Goal: Task Accomplishment & Management: Manage account settings

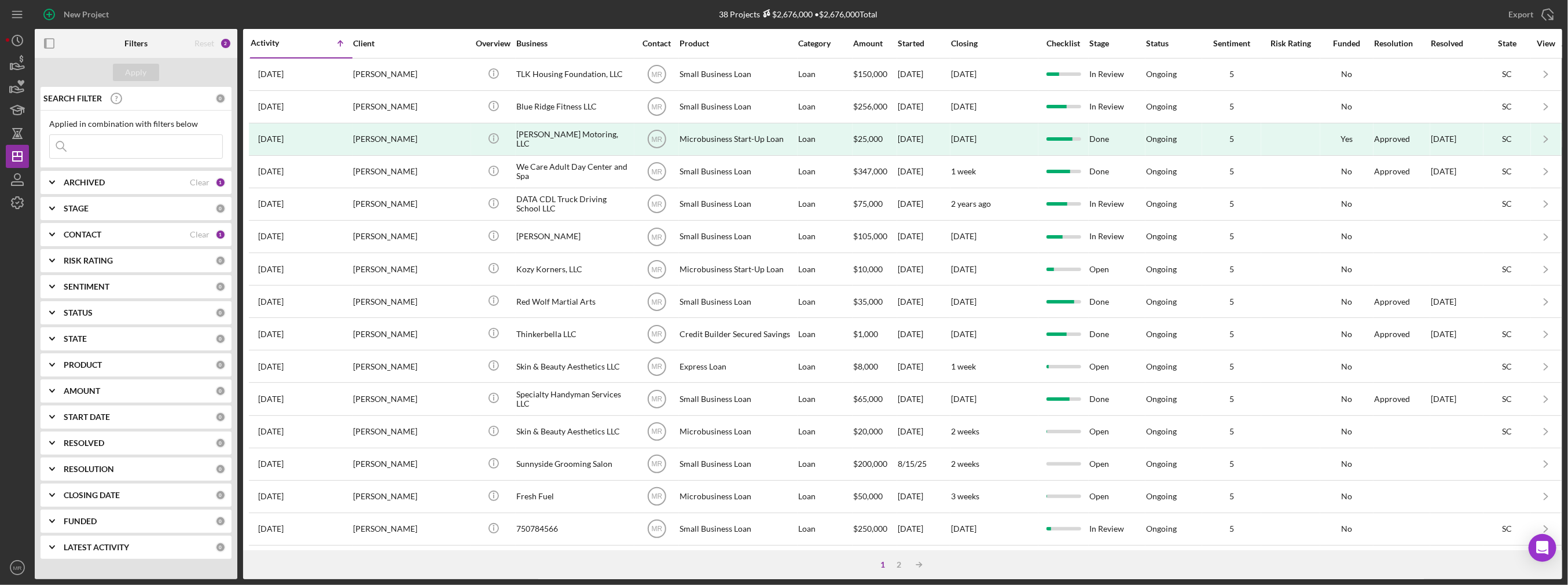
click at [137, 146] on input at bounding box center [136, 146] width 173 height 23
click at [137, 145] on input at bounding box center [136, 146] width 173 height 23
type input "unlocked coffee"
click at [139, 151] on input "unlocked coffee" at bounding box center [136, 146] width 173 height 23
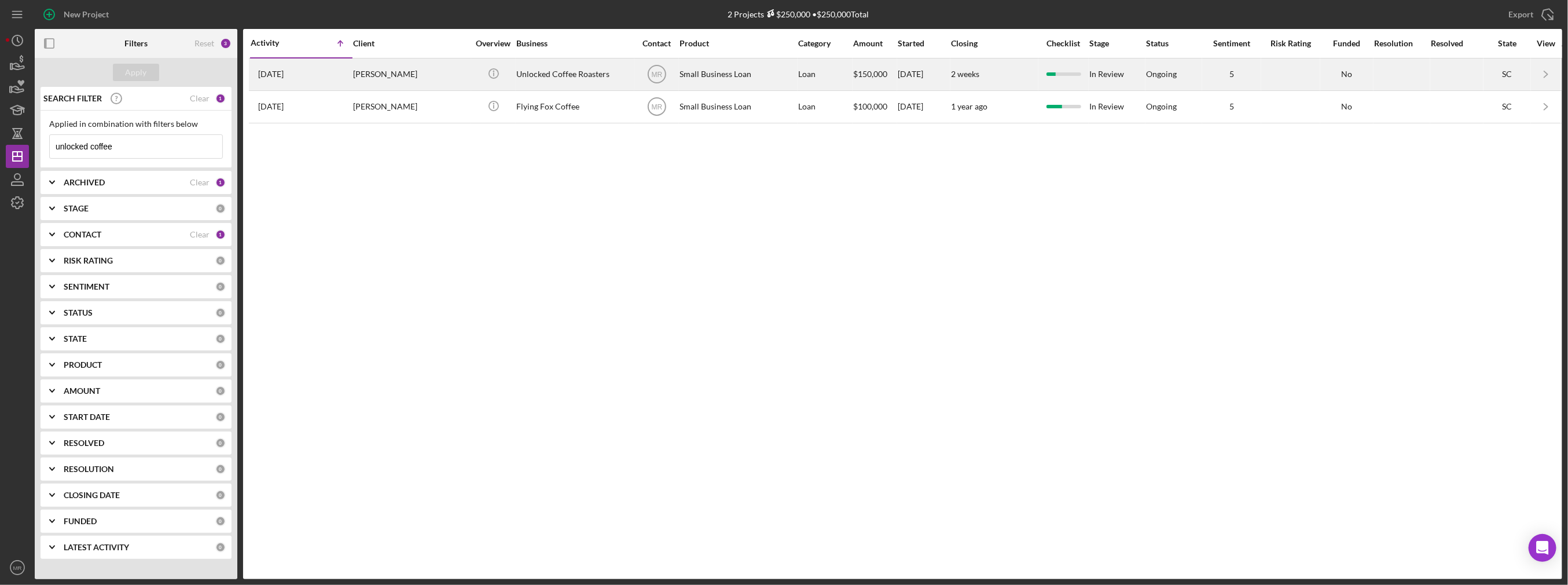
click at [351, 81] on div "[DATE] [PERSON_NAME]" at bounding box center [301, 74] width 101 height 31
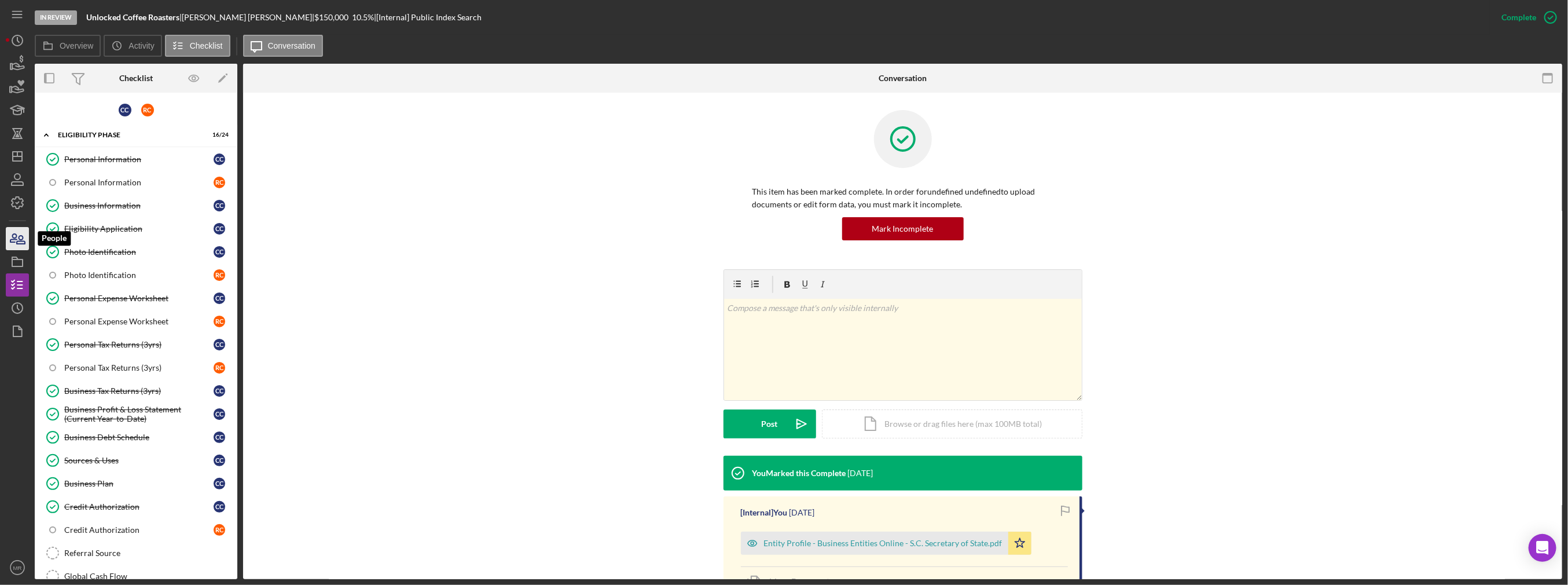
click at [28, 246] on icon "button" at bounding box center [17, 239] width 29 height 29
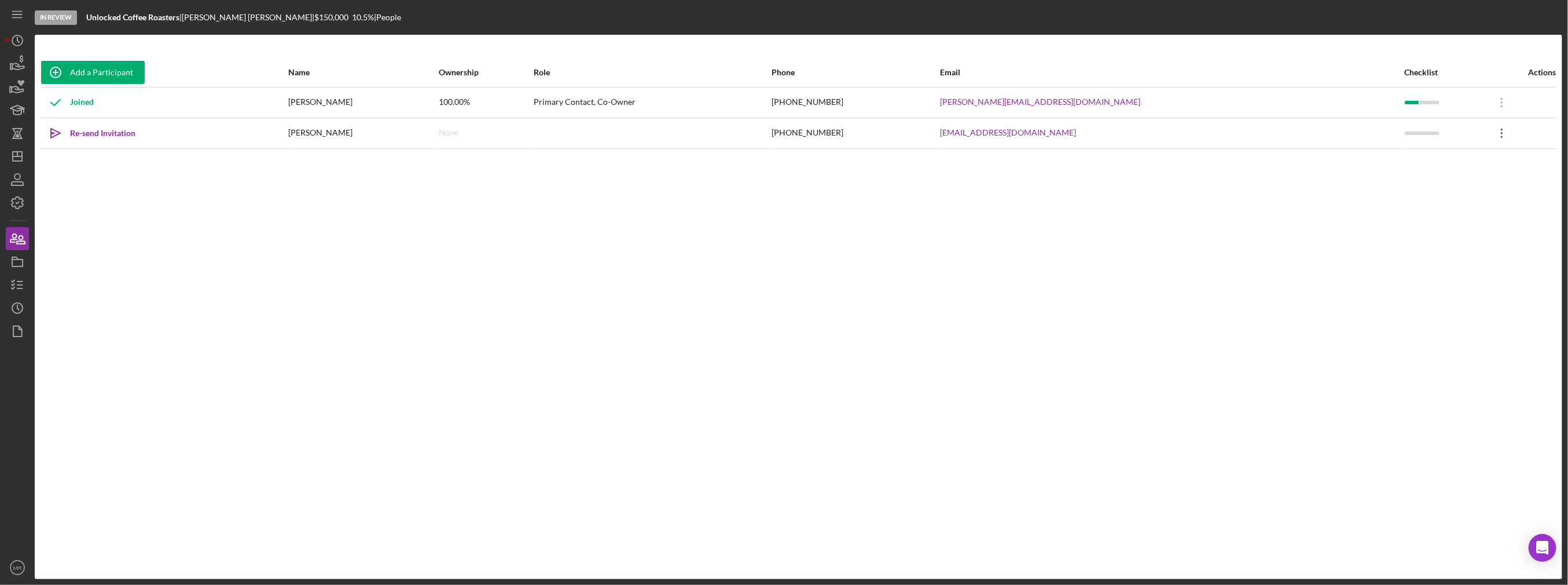
click at [1489, 130] on icon "Icon/Overflow" at bounding box center [1502, 133] width 29 height 29
click at [1434, 154] on div "Icon/Edit Edit" at bounding box center [1435, 163] width 127 height 24
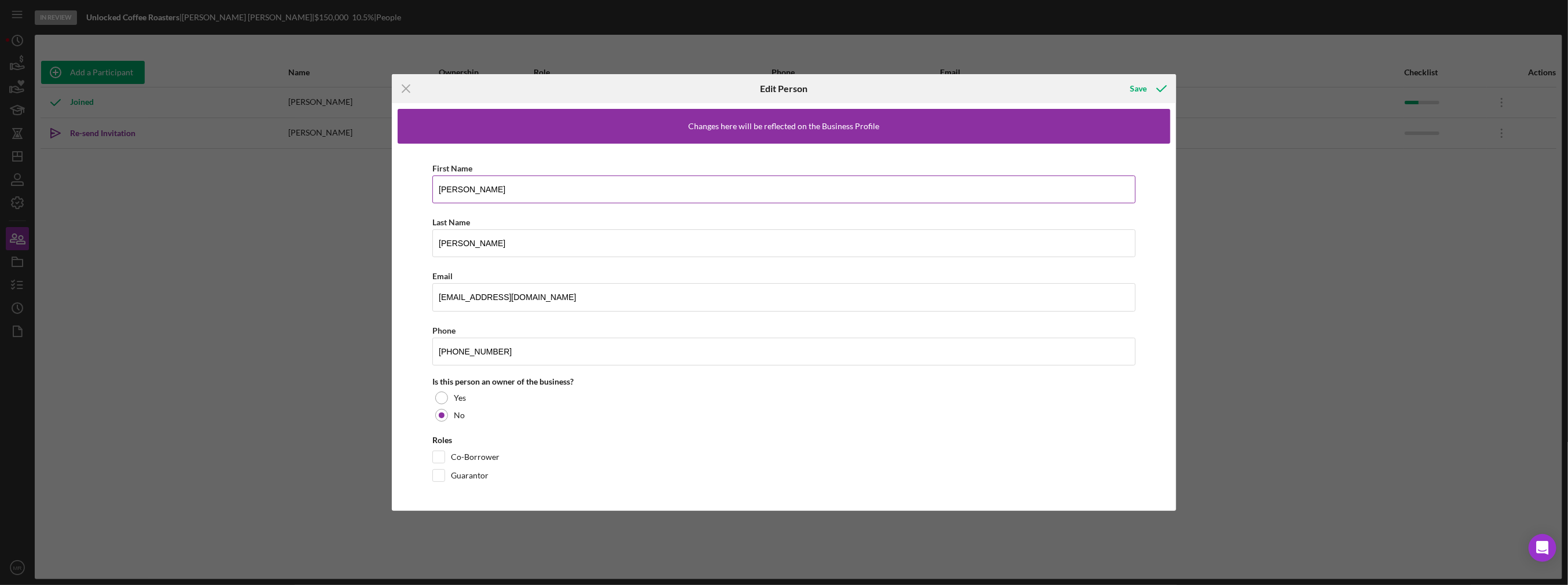
click at [501, 196] on input "[PERSON_NAME]" at bounding box center [784, 189] width 703 height 28
click at [491, 222] on div "Last Name" at bounding box center [784, 222] width 703 height 14
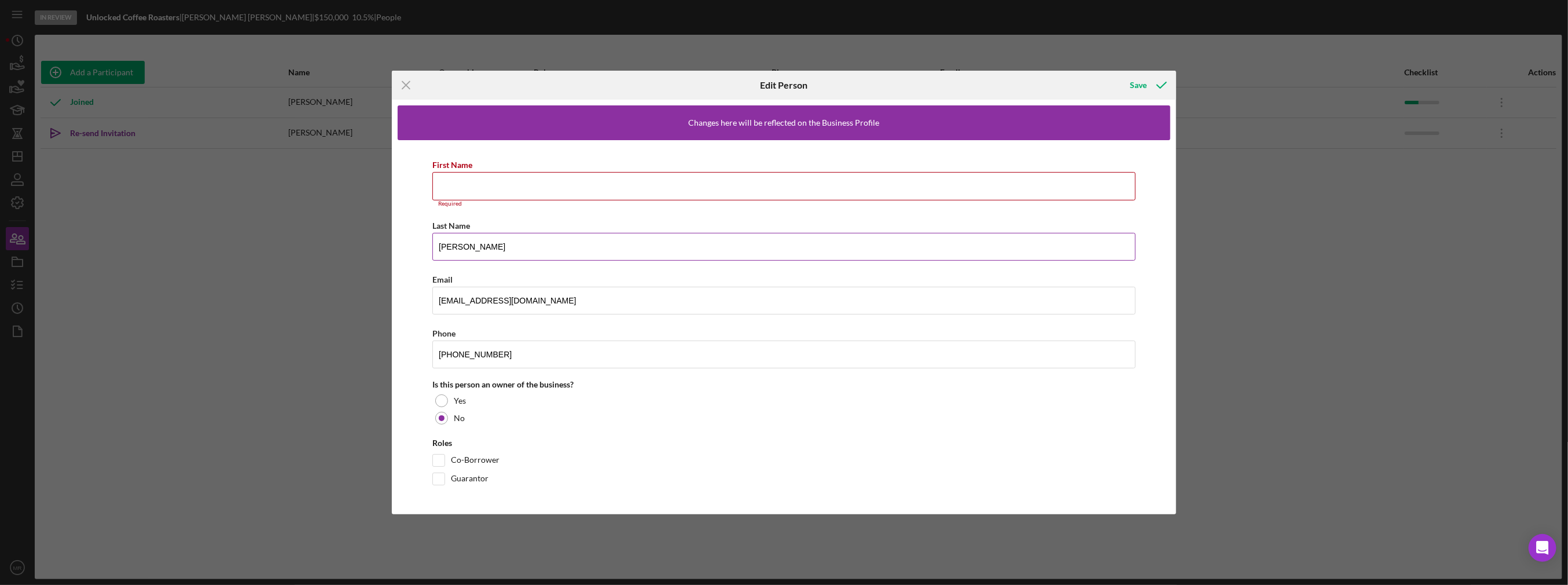
click at [495, 239] on input "[PERSON_NAME]" at bounding box center [784, 247] width 703 height 28
click at [495, 239] on input "Camarg" at bounding box center [784, 247] width 703 height 28
type input "C"
click at [482, 297] on input "[EMAIL_ADDRESS][DOMAIN_NAME]" at bounding box center [784, 300] width 703 height 28
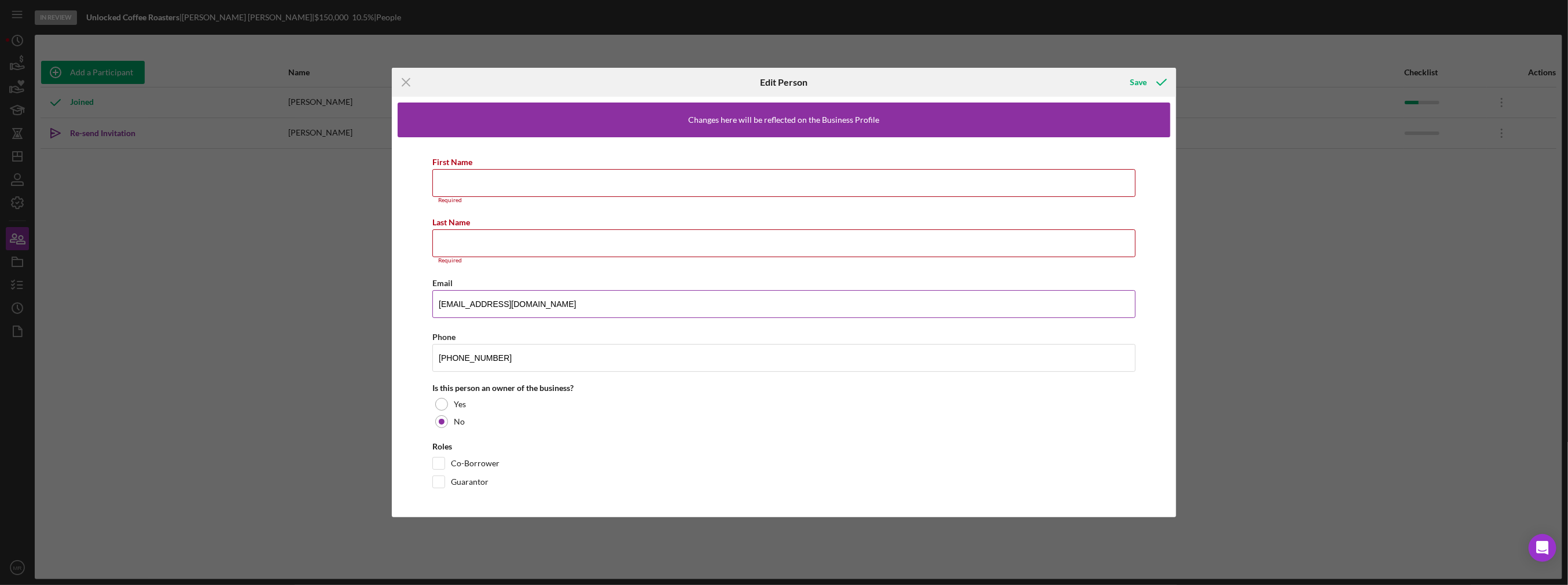
click at [482, 297] on input "[EMAIL_ADDRESS][DOMAIN_NAME]" at bounding box center [784, 304] width 703 height 28
click at [456, 370] on input "[PHONE_NUMBER]" at bounding box center [784, 358] width 703 height 28
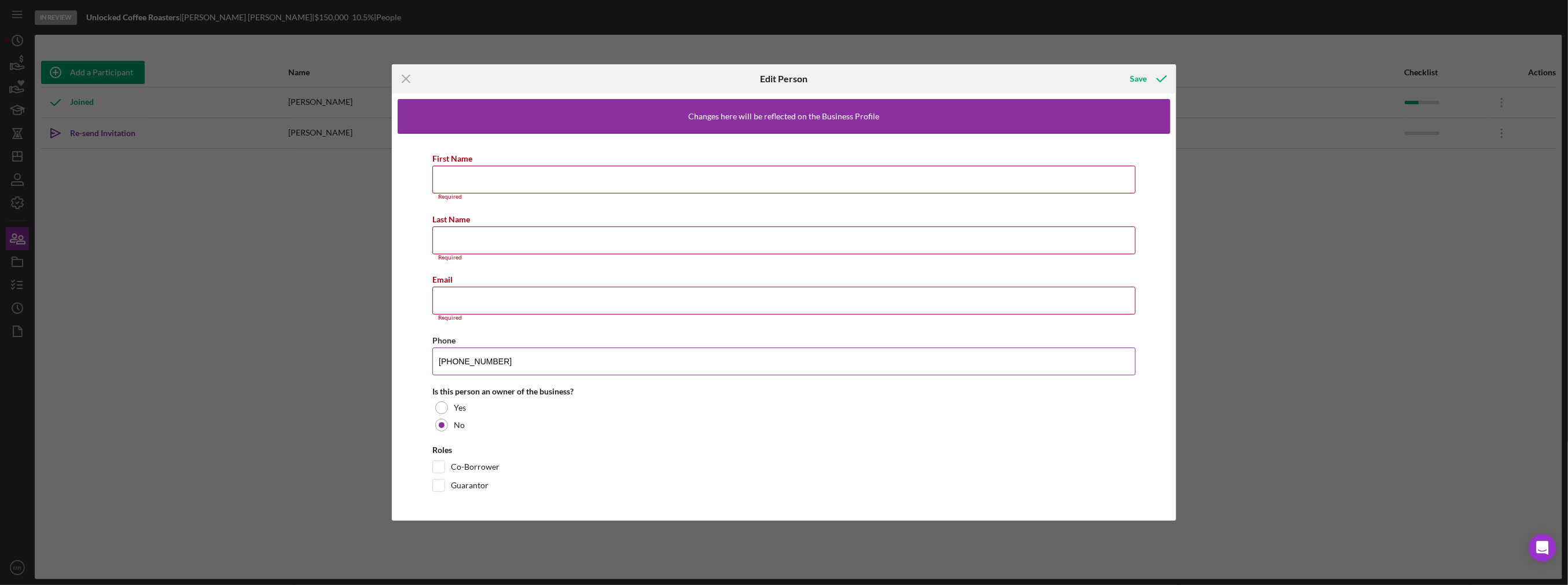
click at [458, 366] on input "[PHONE_NUMBER]" at bounding box center [784, 361] width 703 height 28
click at [1134, 73] on div "Save" at bounding box center [1139, 78] width 17 height 23
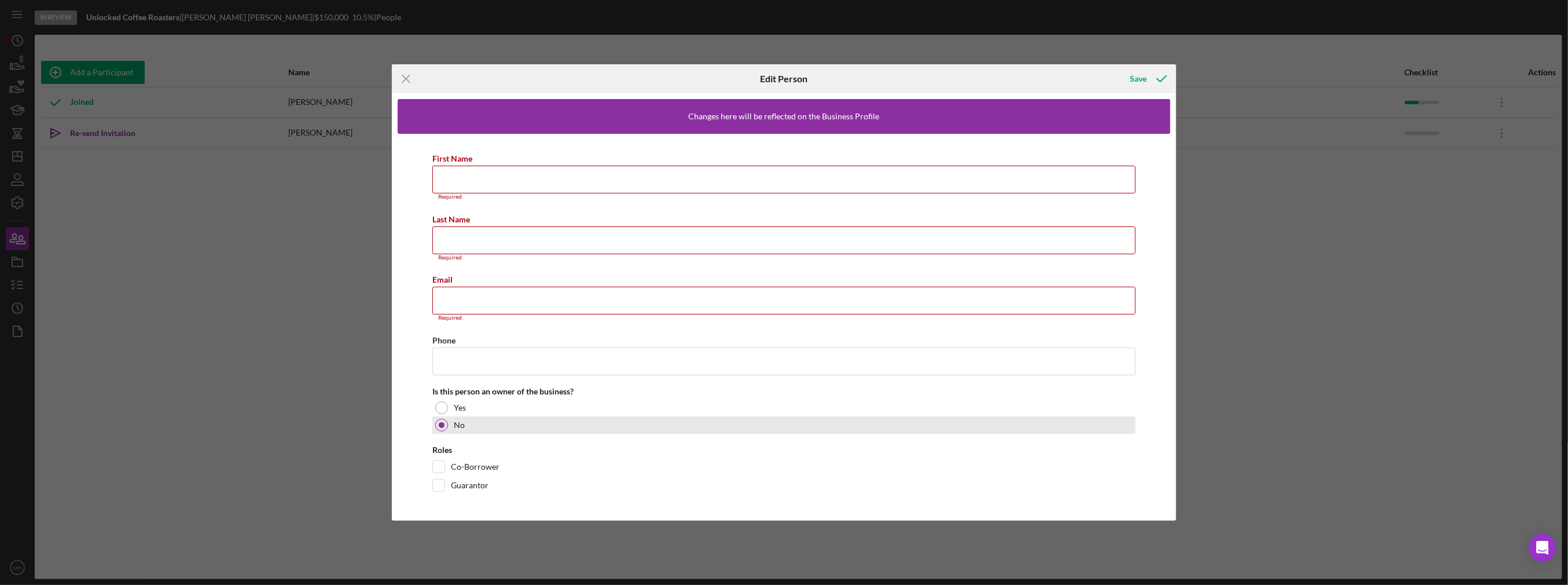
click at [499, 425] on div "No" at bounding box center [784, 425] width 703 height 17
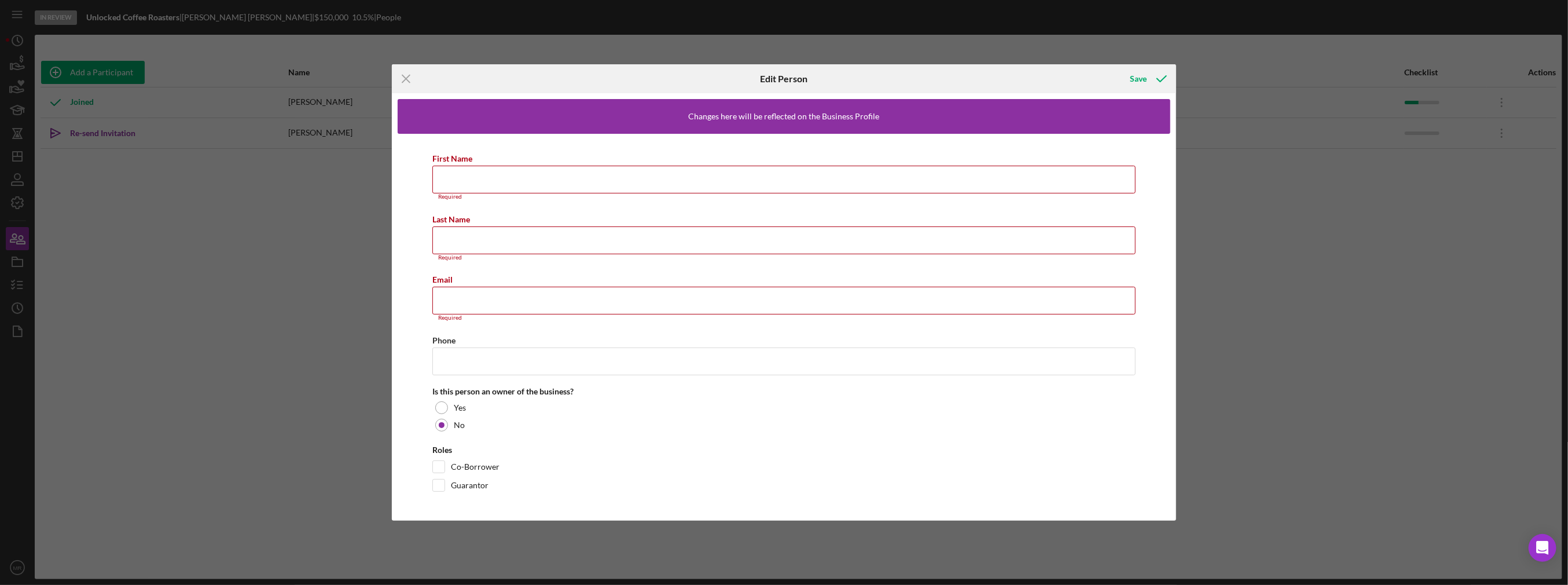
click at [403, 77] on icon "Icon/Menu Close" at bounding box center [406, 79] width 29 height 29
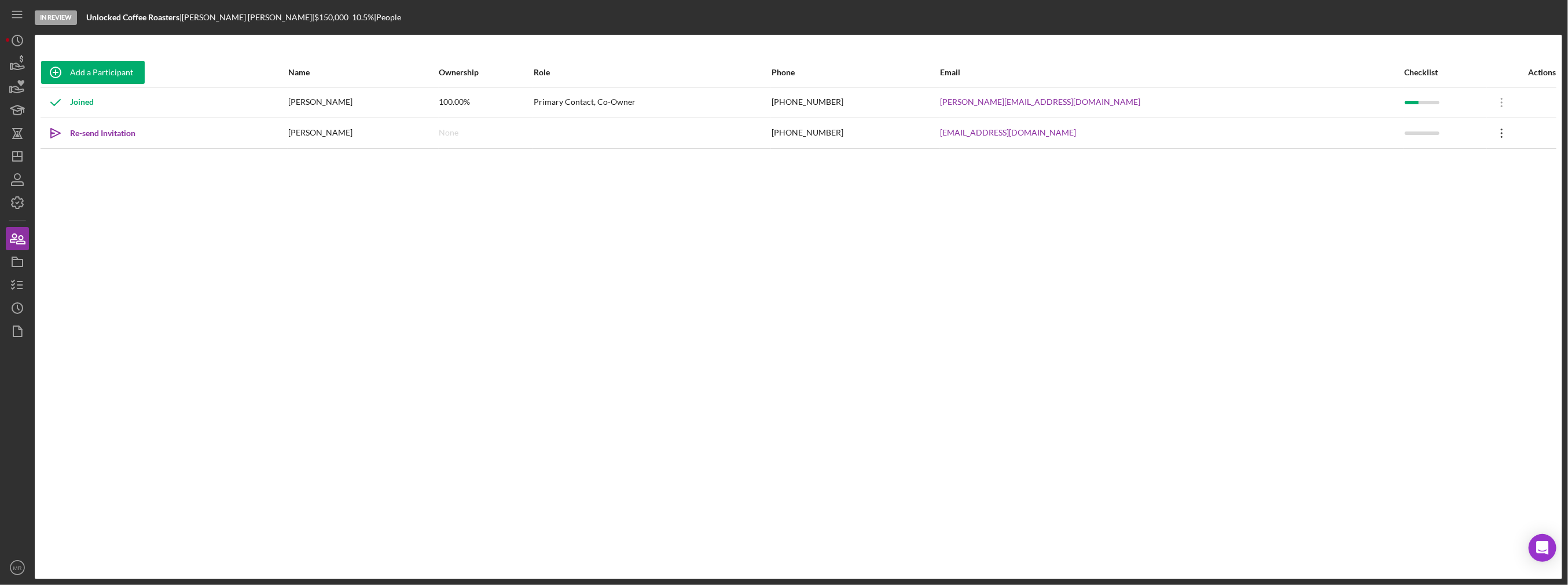
click at [1492, 136] on icon "Icon/Overflow" at bounding box center [1502, 133] width 29 height 29
click at [1530, 543] on body "In Review Unlocked Coffee Roasters | [PERSON_NAME] | $150,000 $150,000 10.5 % |…" at bounding box center [784, 292] width 1568 height 585
click at [1532, 544] on div "Open Intercom Messenger" at bounding box center [1543, 548] width 31 height 31
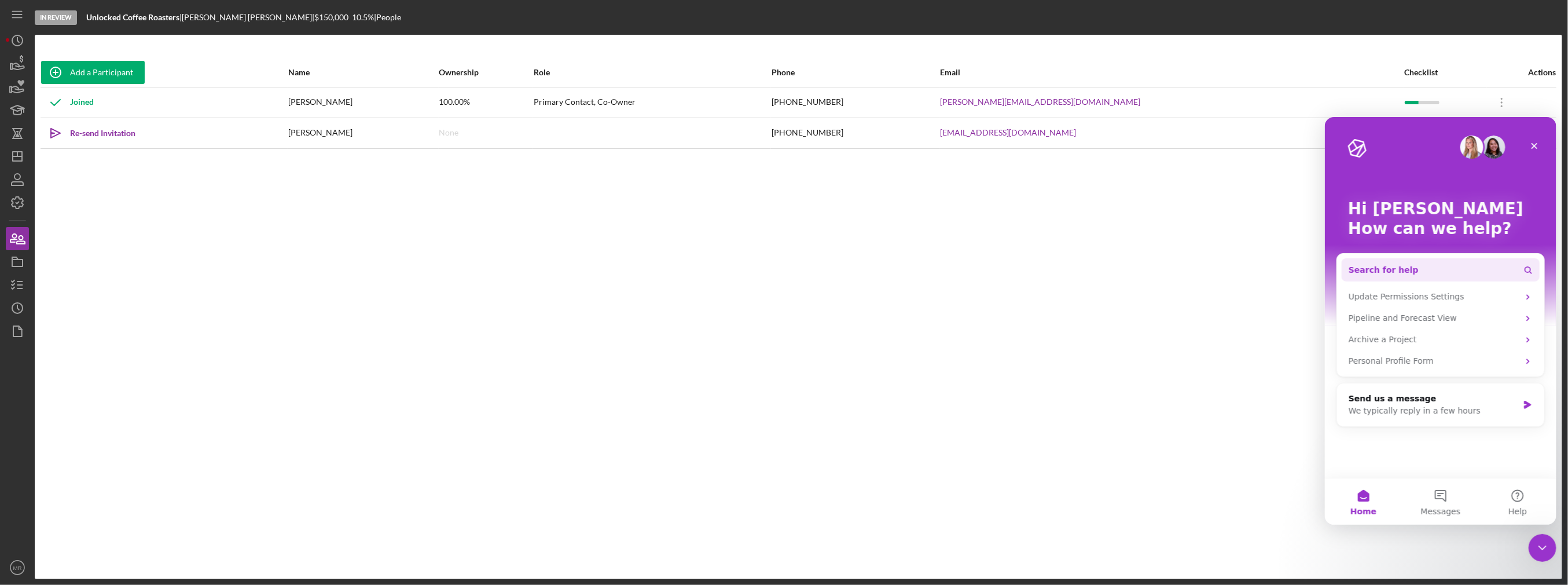
click at [1405, 258] on button "Search for help" at bounding box center [1440, 269] width 198 height 23
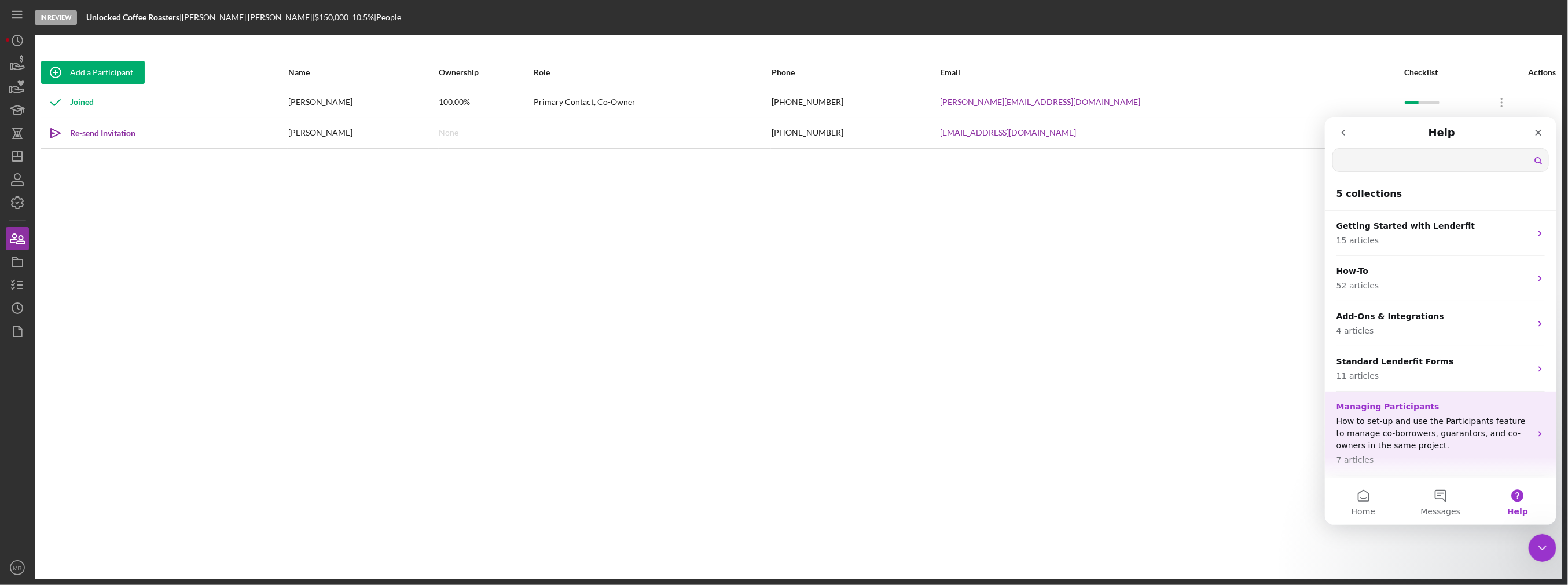
click at [1377, 457] on p "7 articles" at bounding box center [1433, 459] width 195 height 12
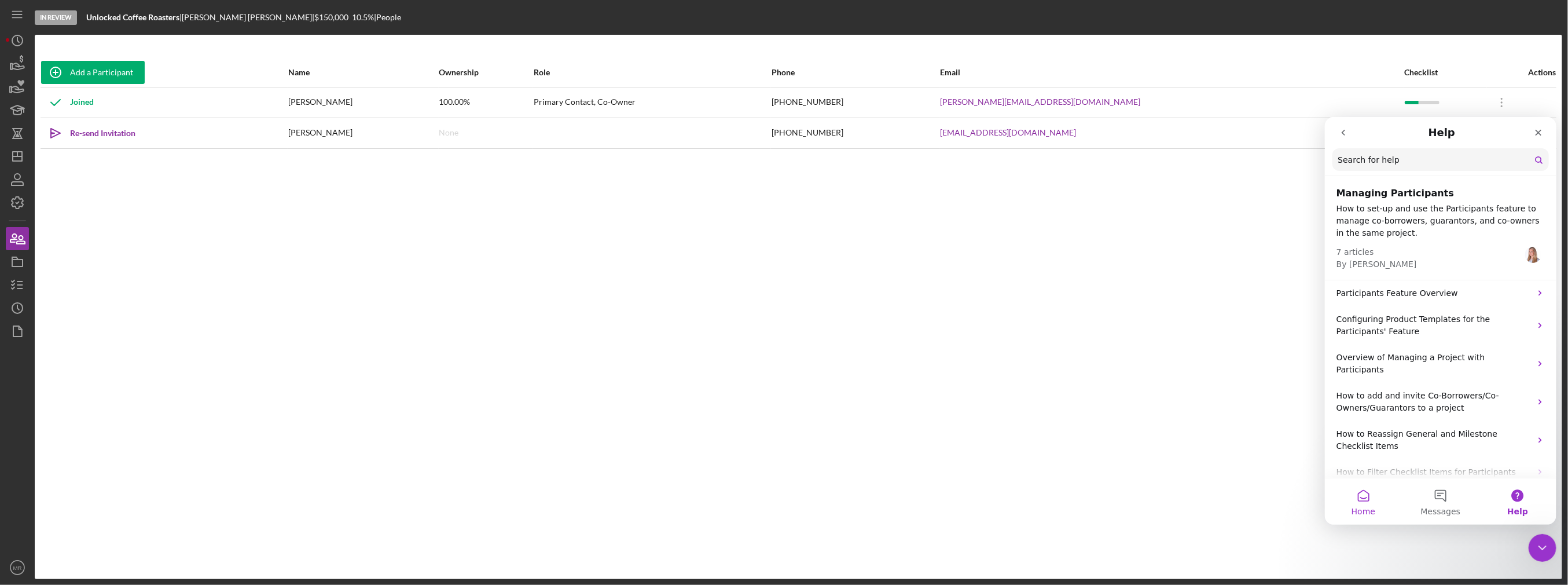
click at [1385, 497] on button "Home" at bounding box center [1362, 501] width 77 height 46
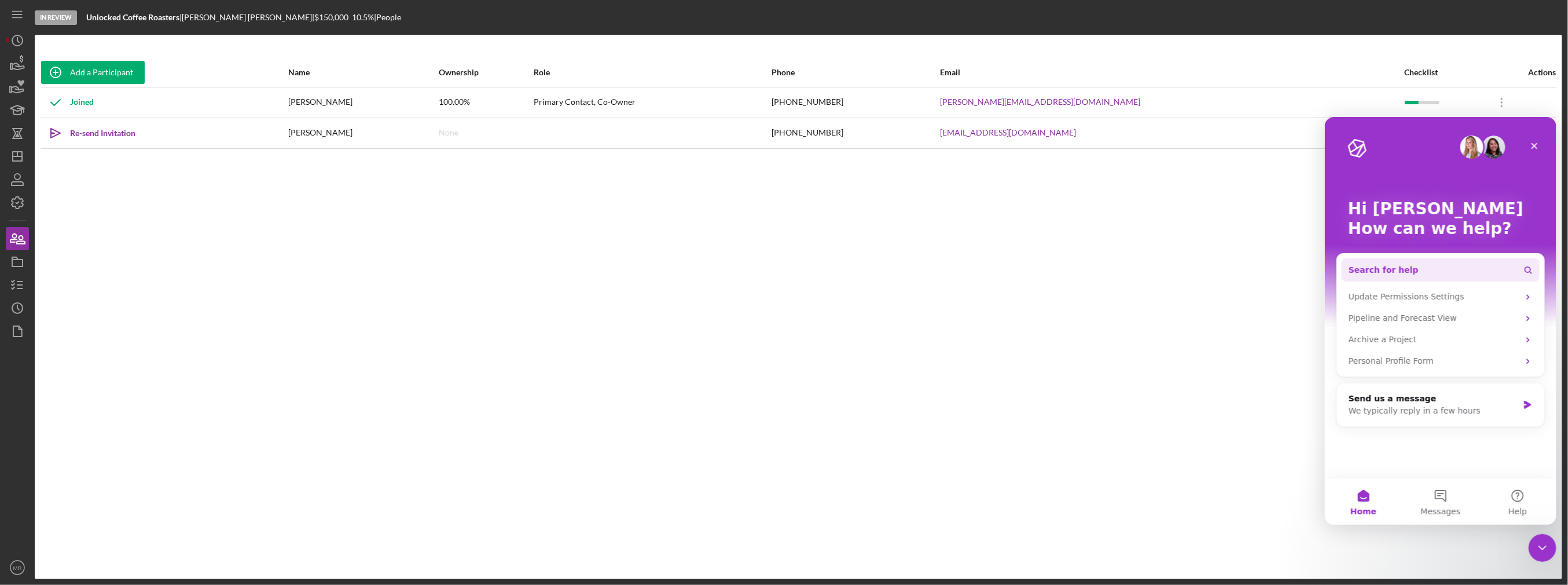
click at [1491, 267] on button "Search for help" at bounding box center [1440, 269] width 198 height 23
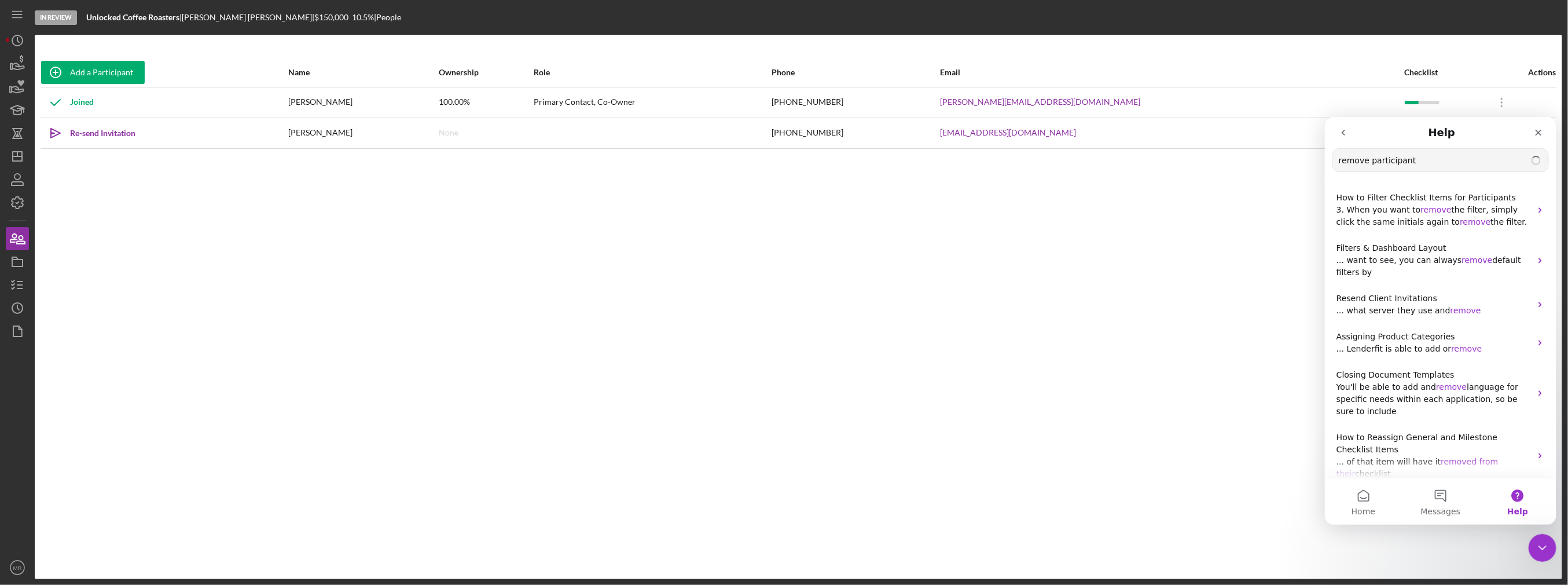
type input "remove participant"
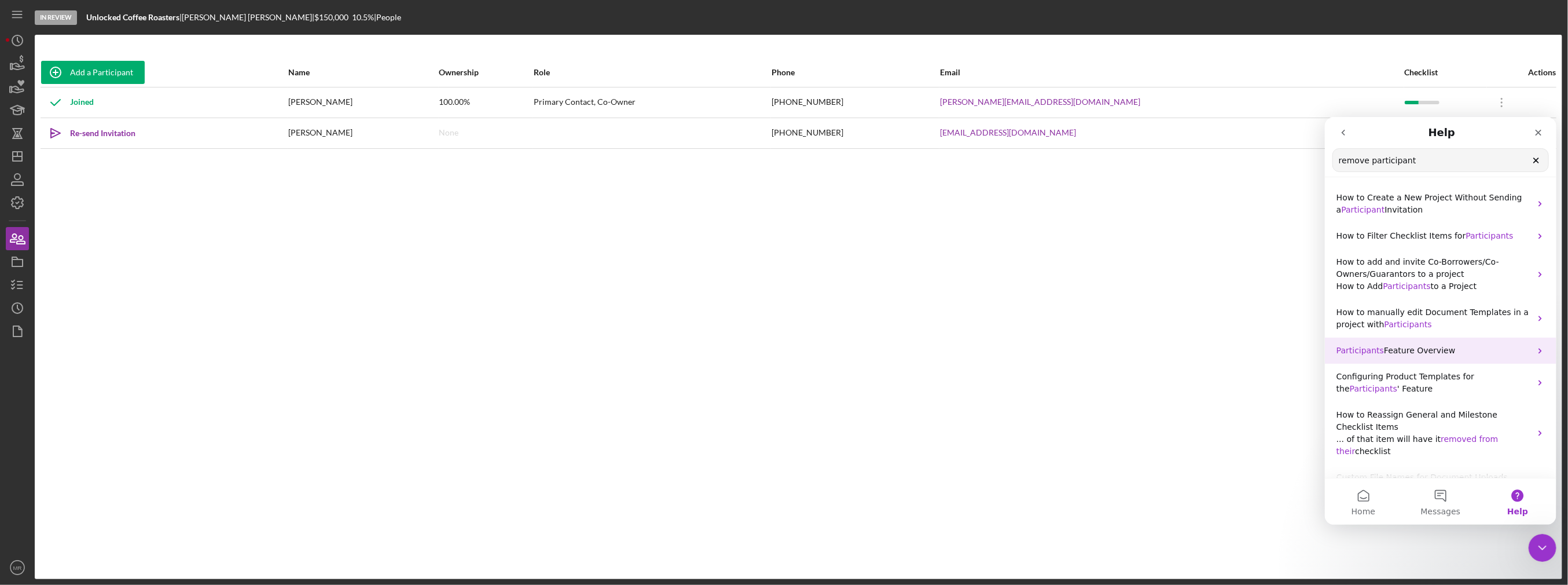
click at [1449, 349] on p "Participants Feature Overview" at bounding box center [1433, 350] width 195 height 12
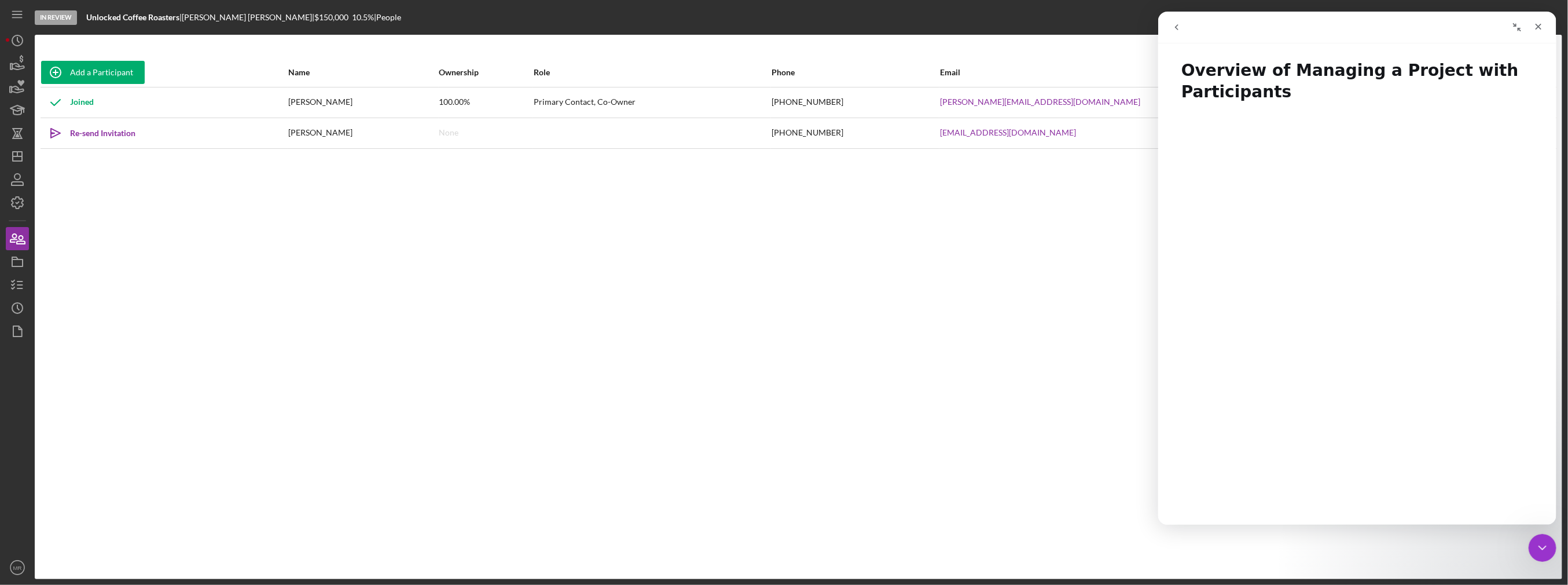
scroll to position [223, 0]
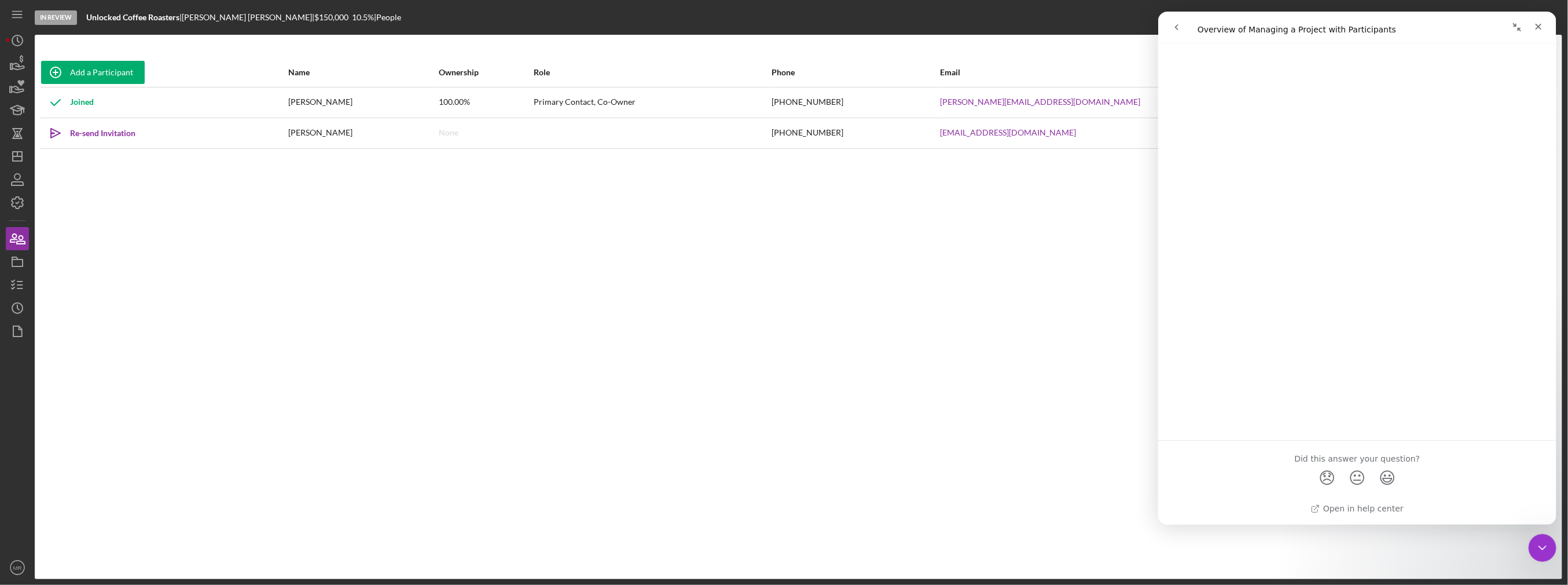
click at [1118, 402] on div "Add a Participant Name Ownership Role Phone Email Checklist Actions Joined [PER…" at bounding box center [798, 307] width 1527 height 498
click at [1174, 29] on icon "go back" at bounding box center [1175, 27] width 9 height 9
click at [1537, 25] on icon "Close" at bounding box center [1537, 26] width 9 height 9
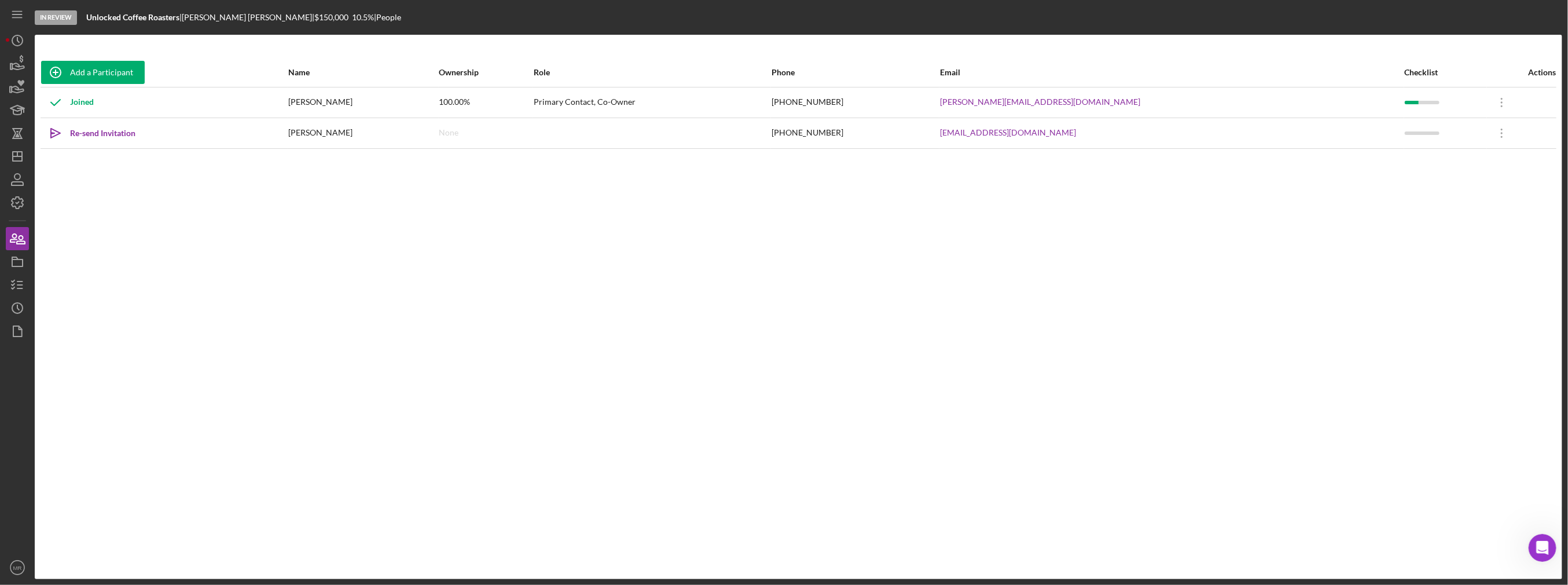
scroll to position [0, 0]
click at [1487, 130] on icon "Icon/Overflow" at bounding box center [1502, 133] width 29 height 29
click at [1411, 162] on div "Icon/Edit Edit" at bounding box center [1435, 163] width 127 height 24
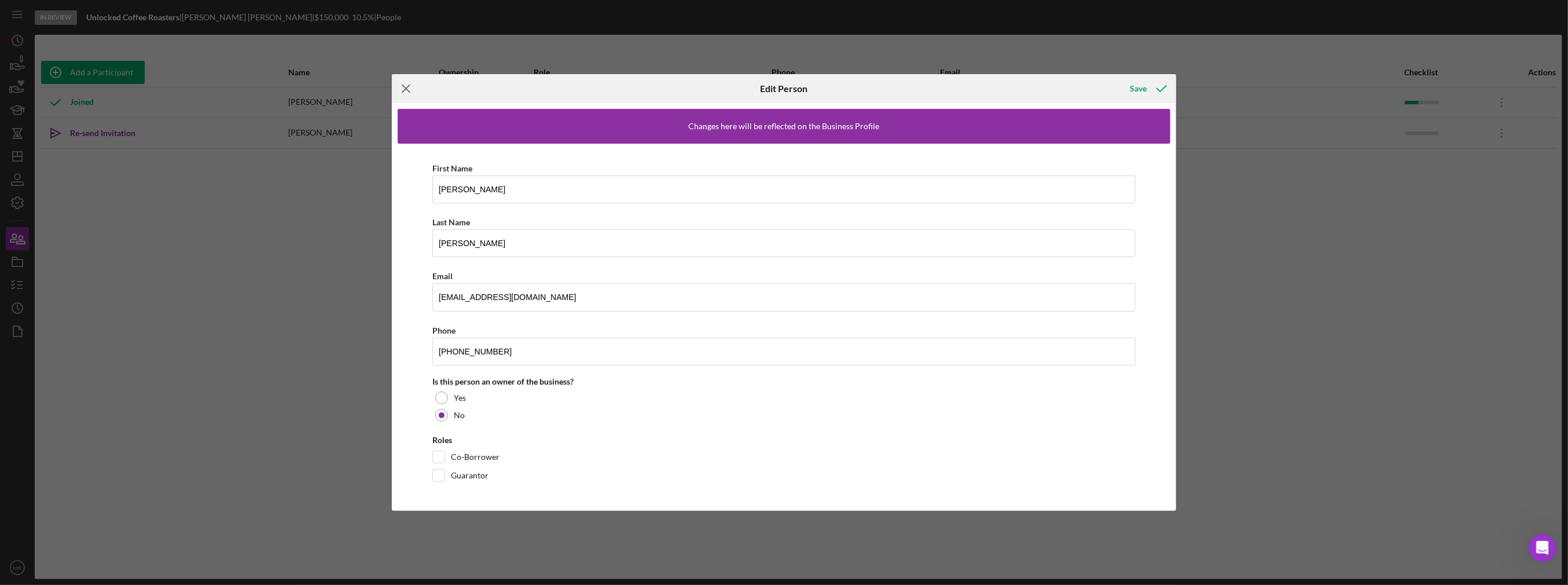
click at [408, 82] on icon "Icon/Menu Close" at bounding box center [406, 88] width 29 height 29
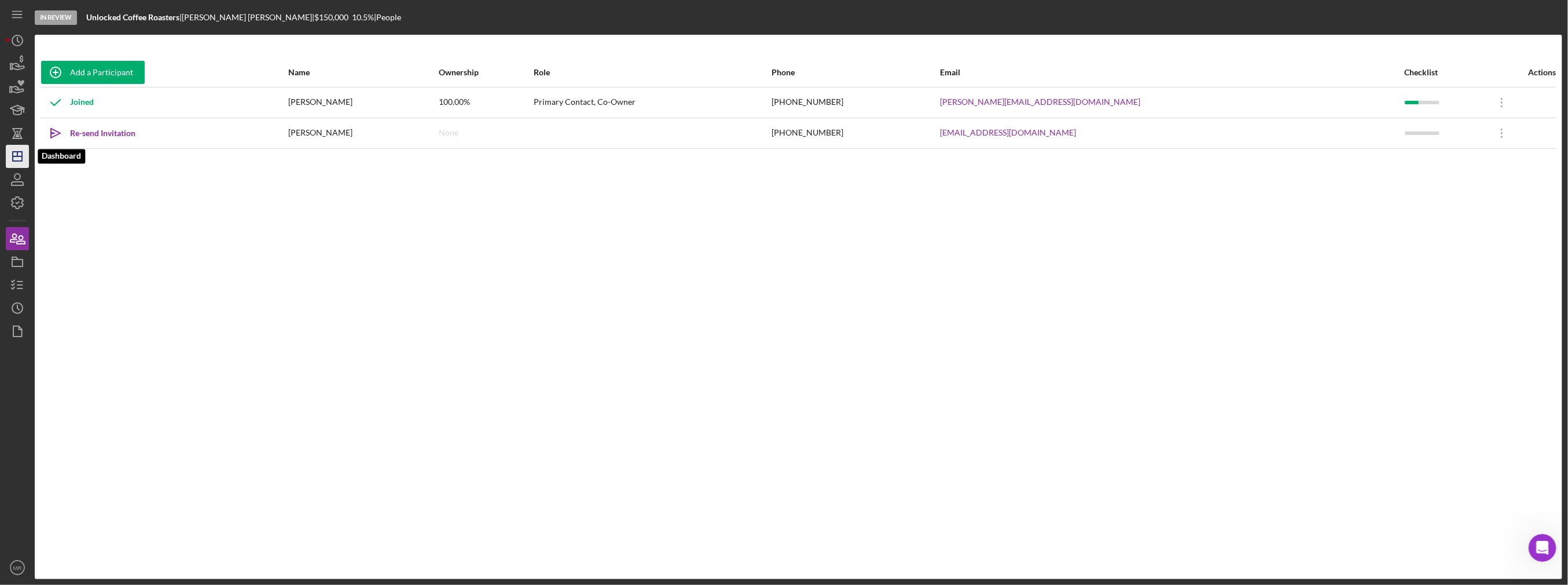
click at [28, 162] on icon "Icon/Dashboard" at bounding box center [17, 156] width 29 height 29
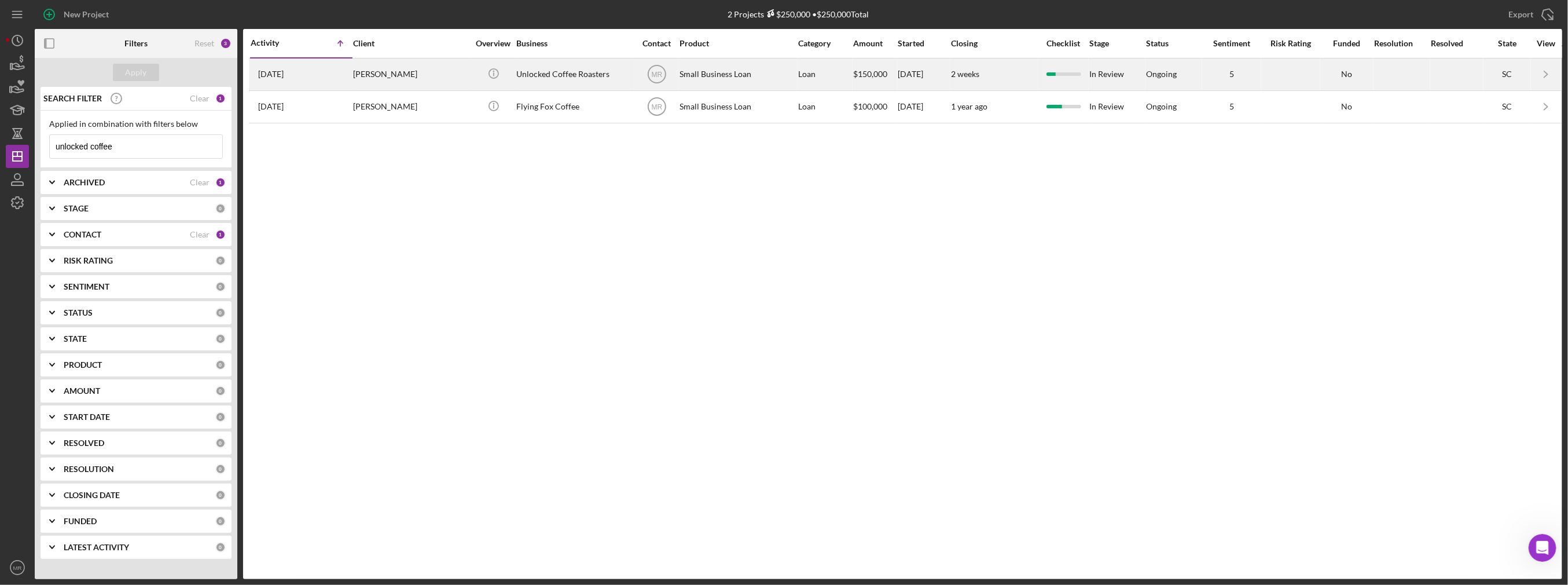
click at [373, 80] on div "[PERSON_NAME]" at bounding box center [410, 74] width 116 height 31
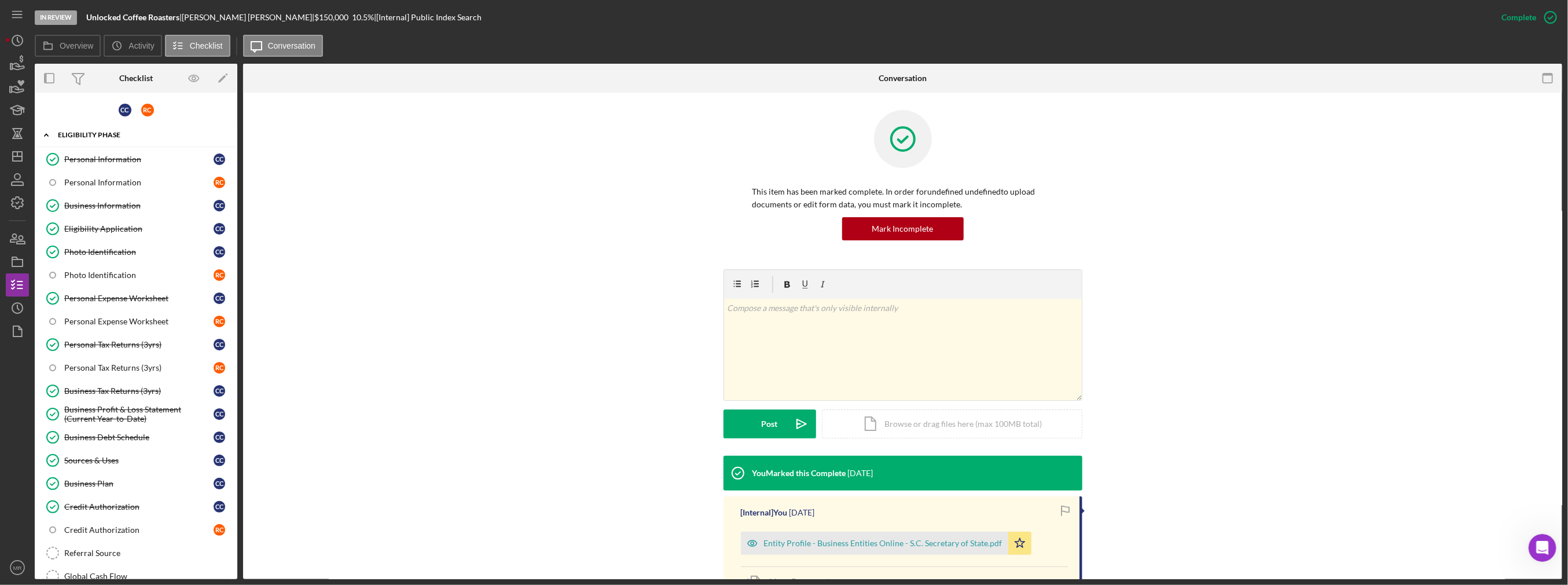
click at [79, 130] on div "Icon/Expander Eligibility Phase 16 / 24" at bounding box center [136, 135] width 202 height 24
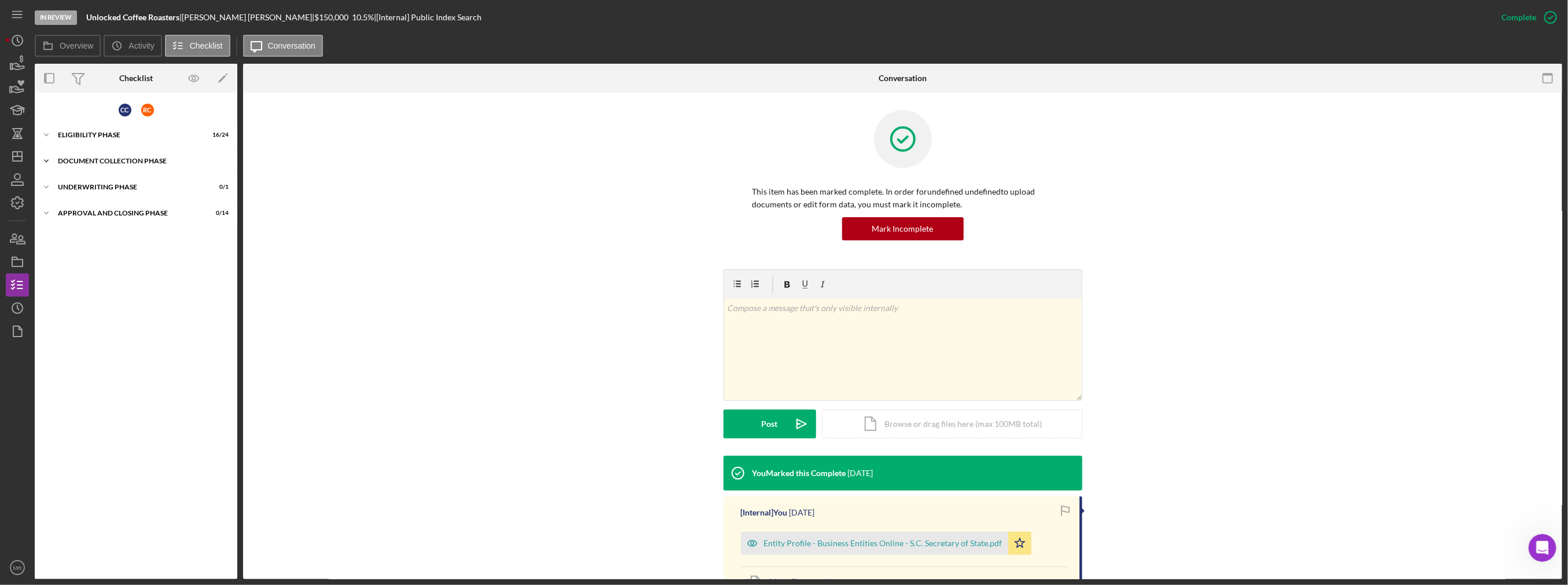
click at [91, 157] on div "Document Collection Phase" at bounding box center [140, 161] width 165 height 7
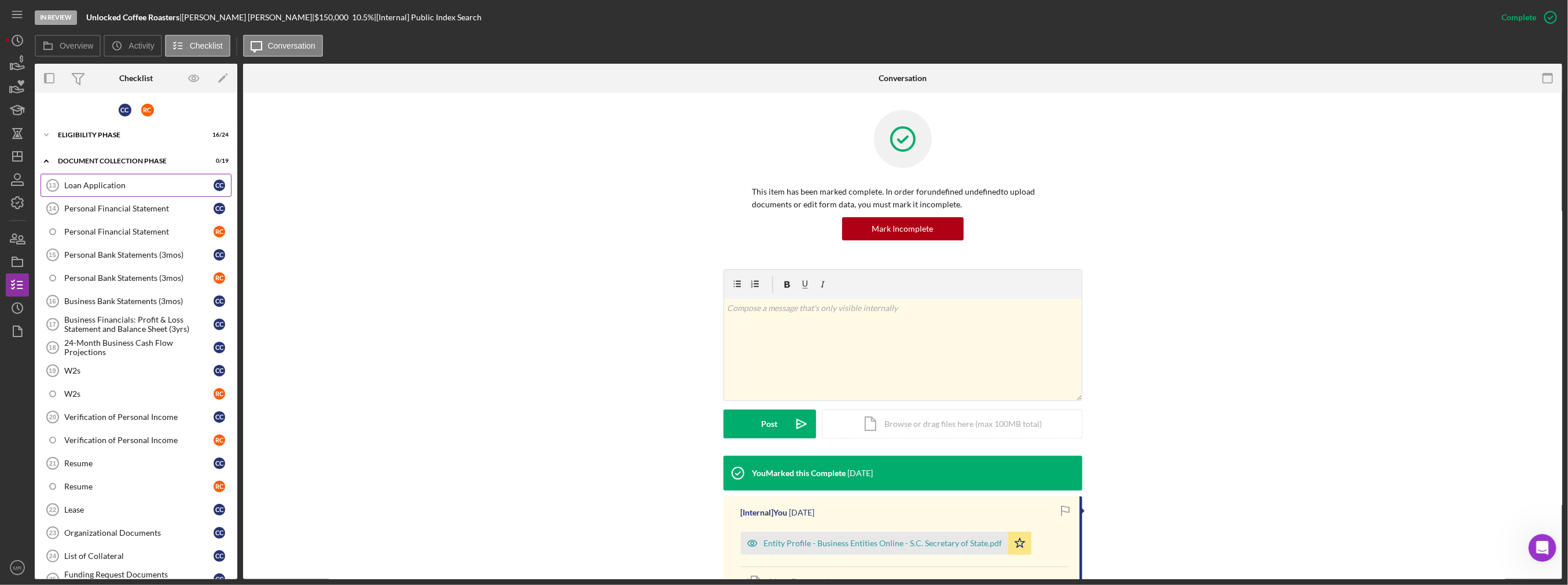
click at [107, 185] on div "Loan Application" at bounding box center [139, 185] width 150 height 9
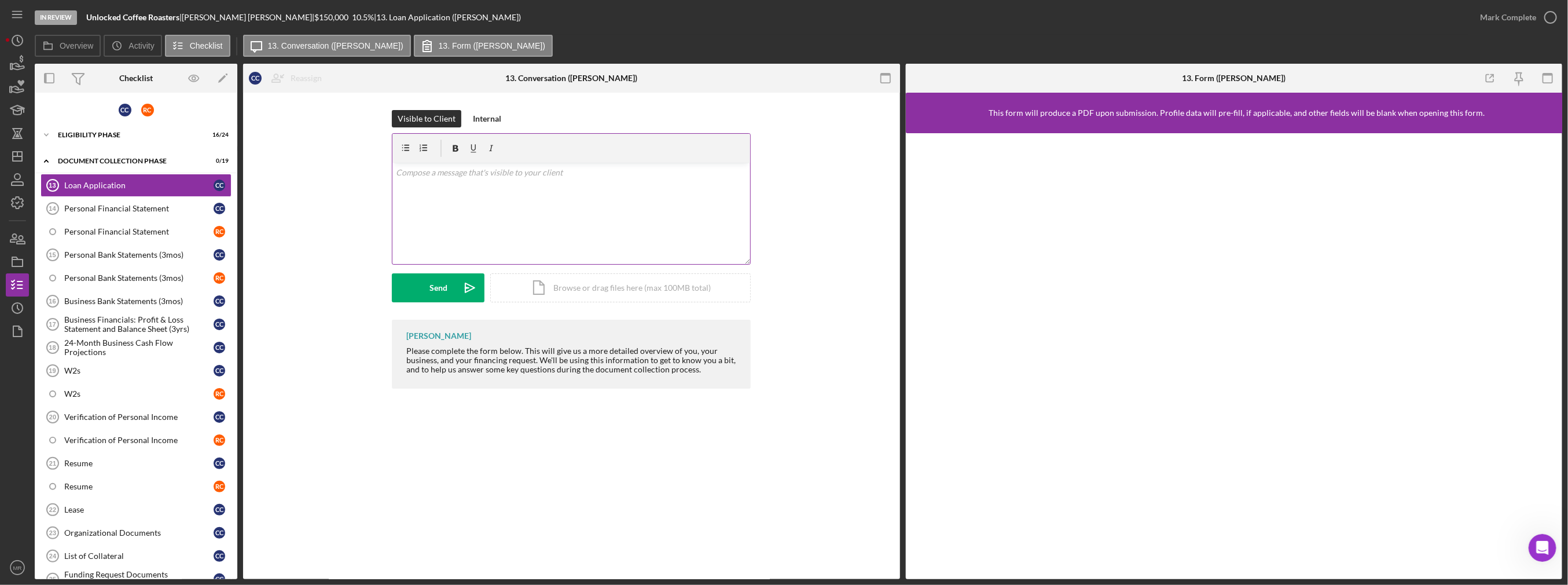
click at [494, 224] on div "v Color teal Color pink Remove color Add row above Add row below Add column bef…" at bounding box center [571, 213] width 358 height 101
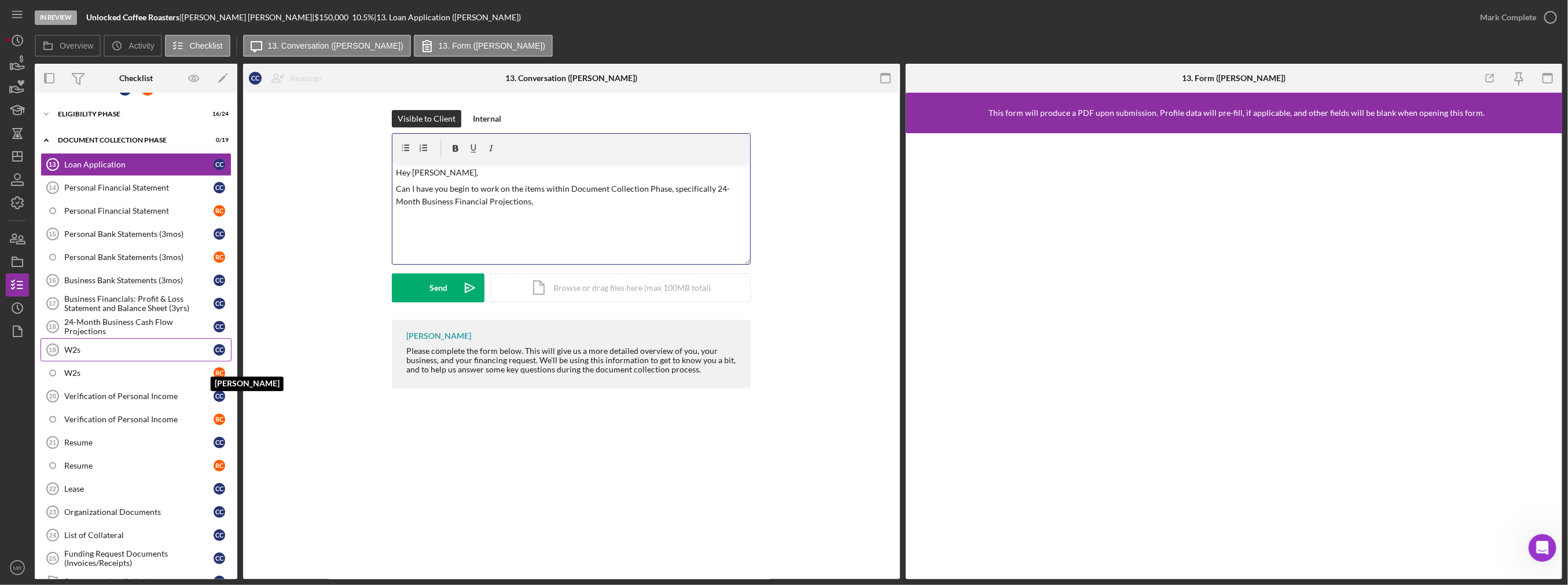
scroll to position [58, 0]
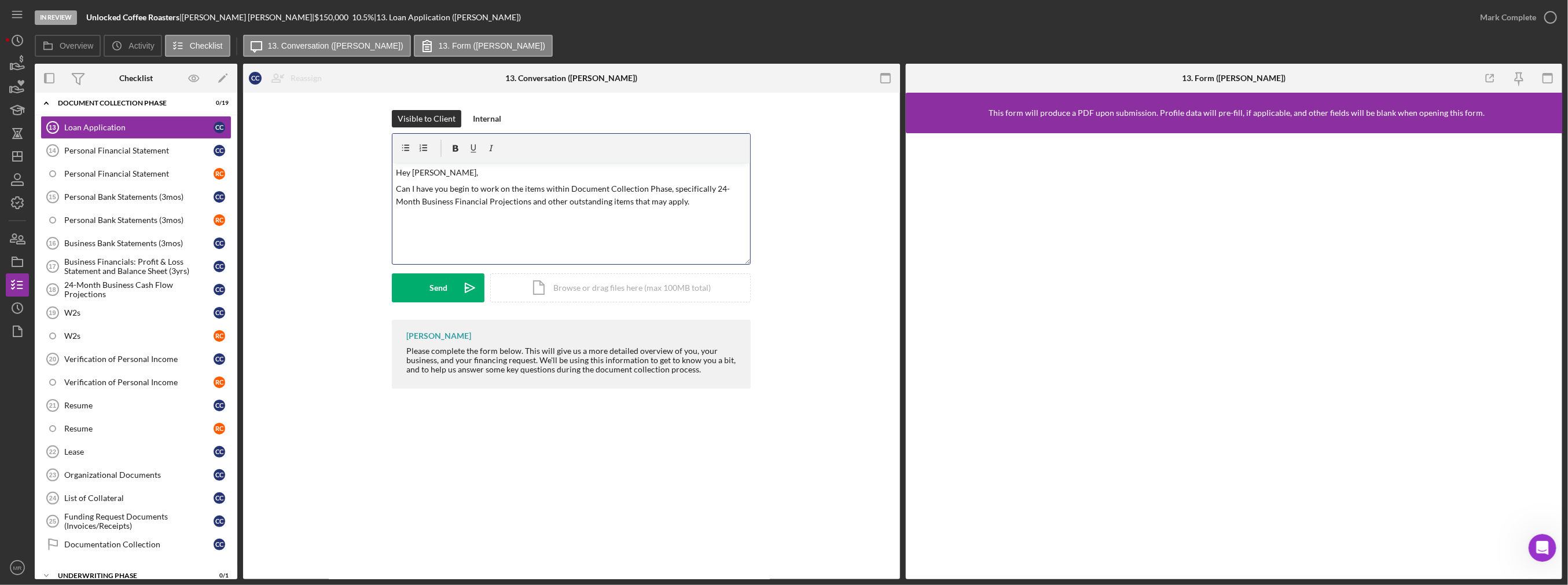
click at [613, 205] on p "Can I have you begin to work on the items within Document Collection Phase, spe…" at bounding box center [571, 196] width 351 height 26
click at [669, 206] on p "Can I have you begin to work on the items within Document Collection Phase, spe…" at bounding box center [571, 196] width 351 height 26
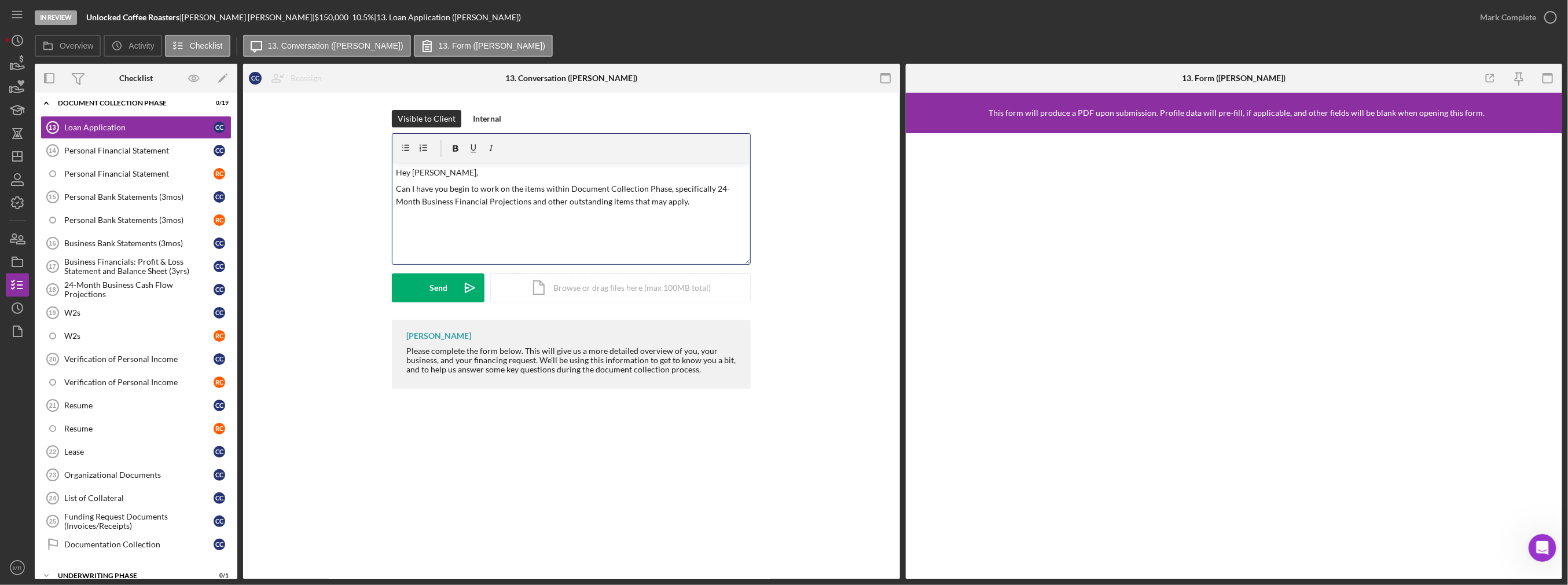
drag, startPoint x: 688, startPoint y: 207, endPoint x: 387, endPoint y: 162, distance: 304.3
click at [387, 162] on div "Visible to Client Internal v Color teal Color pink Remove color Add row above A…" at bounding box center [571, 214] width 622 height 210
copy div "Hey [PERSON_NAME], Can I have you begin to work on the items within Document Co…"
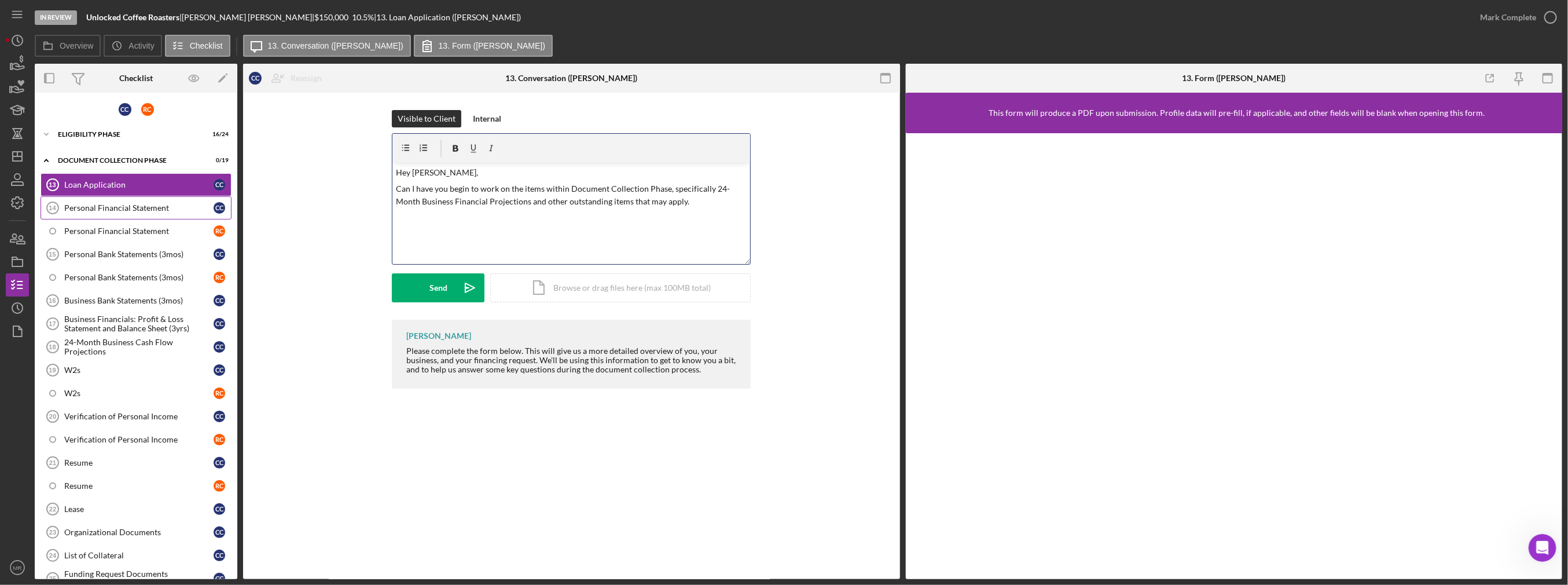
scroll to position [0, 0]
click at [95, 128] on div "Icon/Expander Eligibility Phase 16 / 24" at bounding box center [136, 134] width 202 height 23
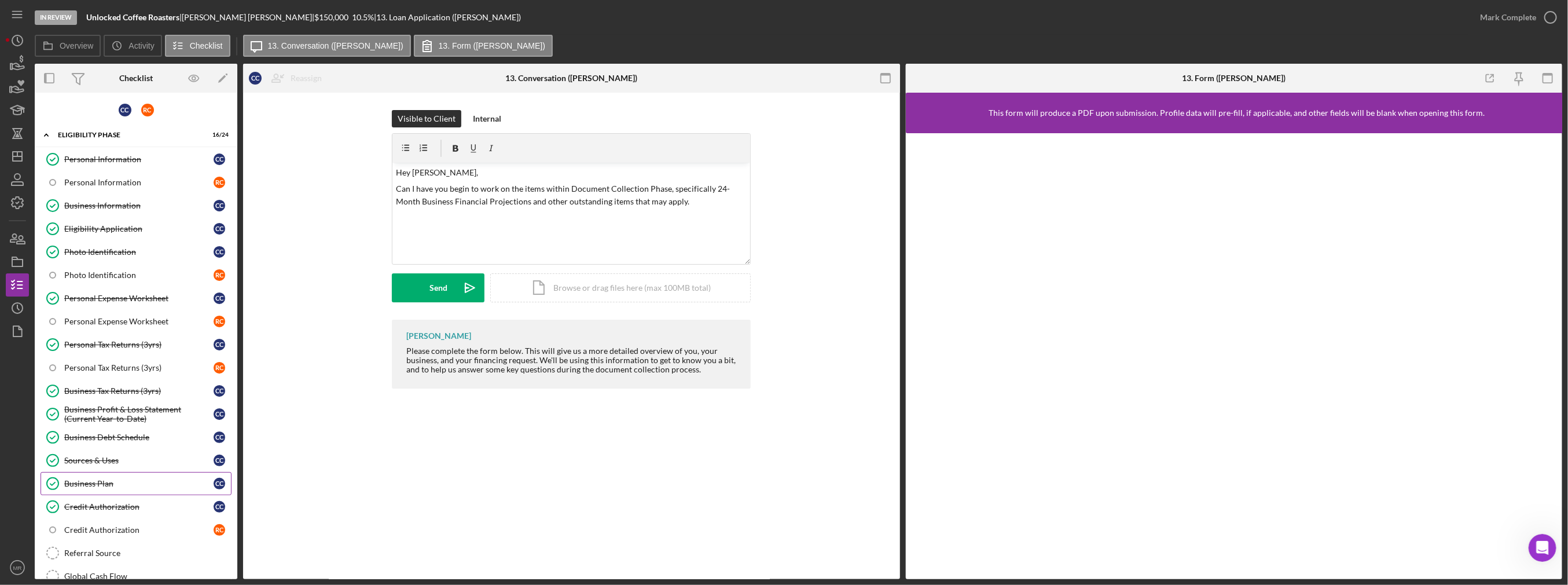
click at [128, 480] on div "Business Plan" at bounding box center [139, 483] width 150 height 9
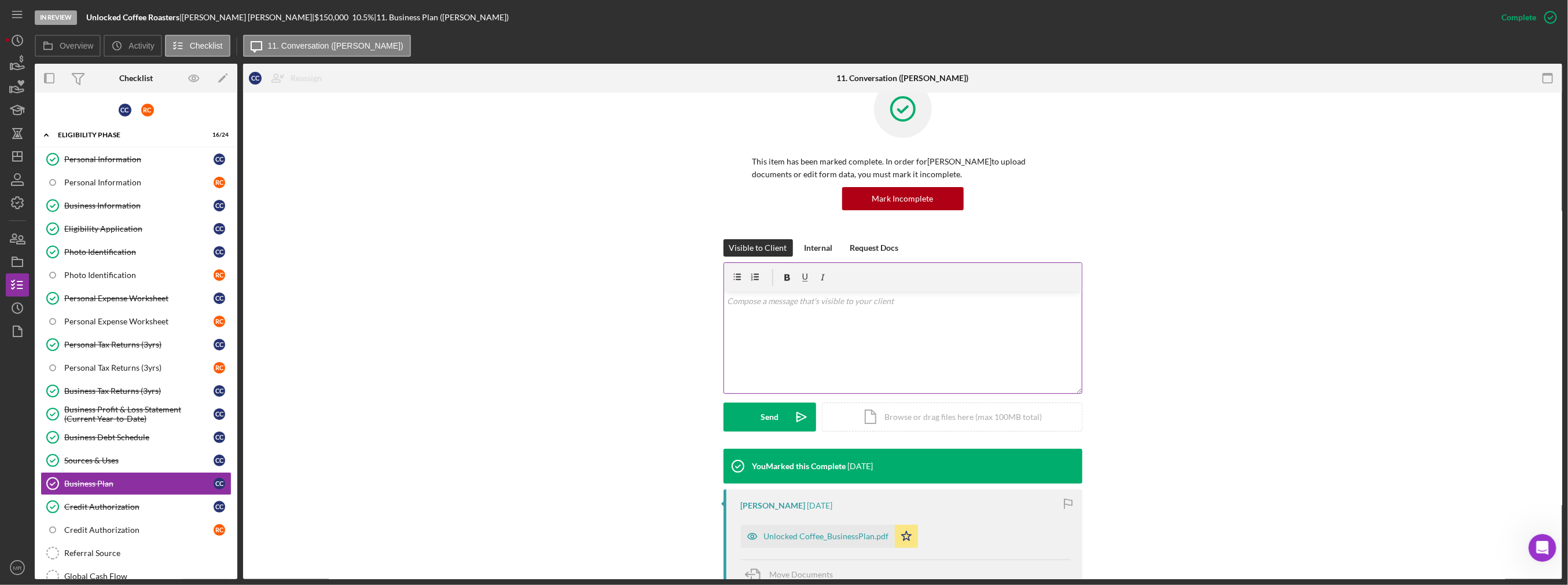
scroll to position [116, 0]
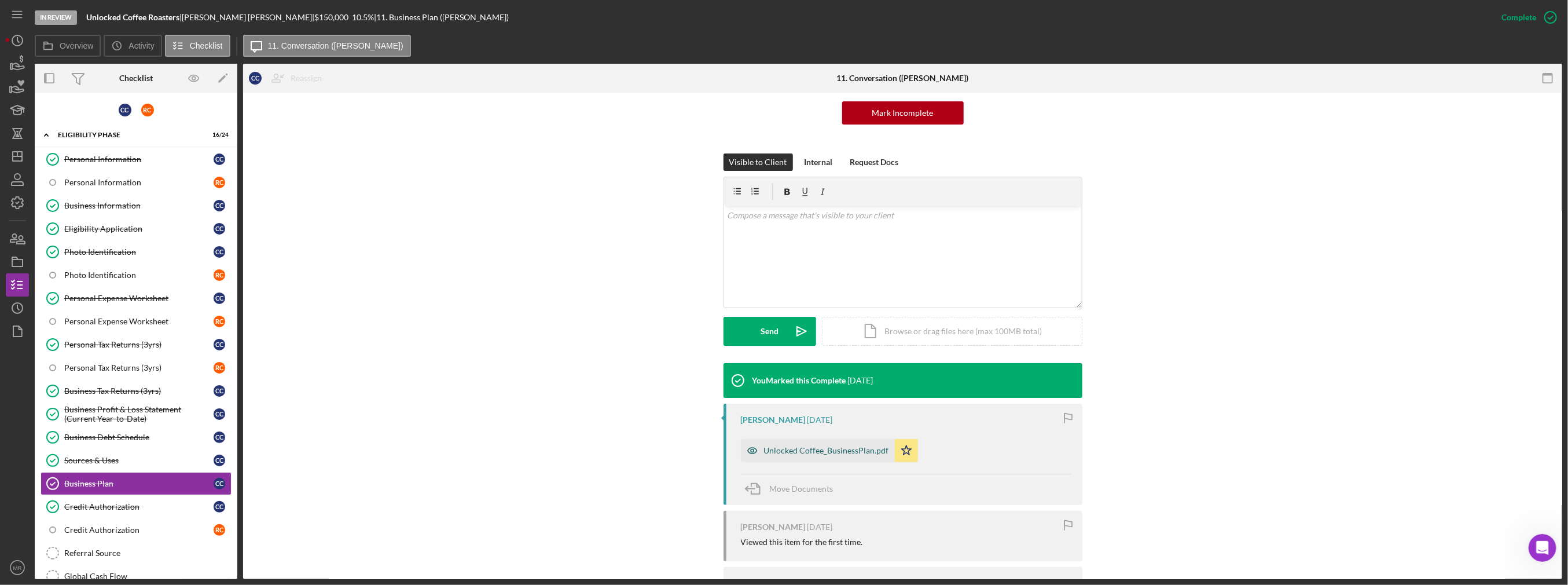
click at [841, 453] on div "Unlocked Coffee_BusinessPlan.pdf" at bounding box center [826, 450] width 125 height 9
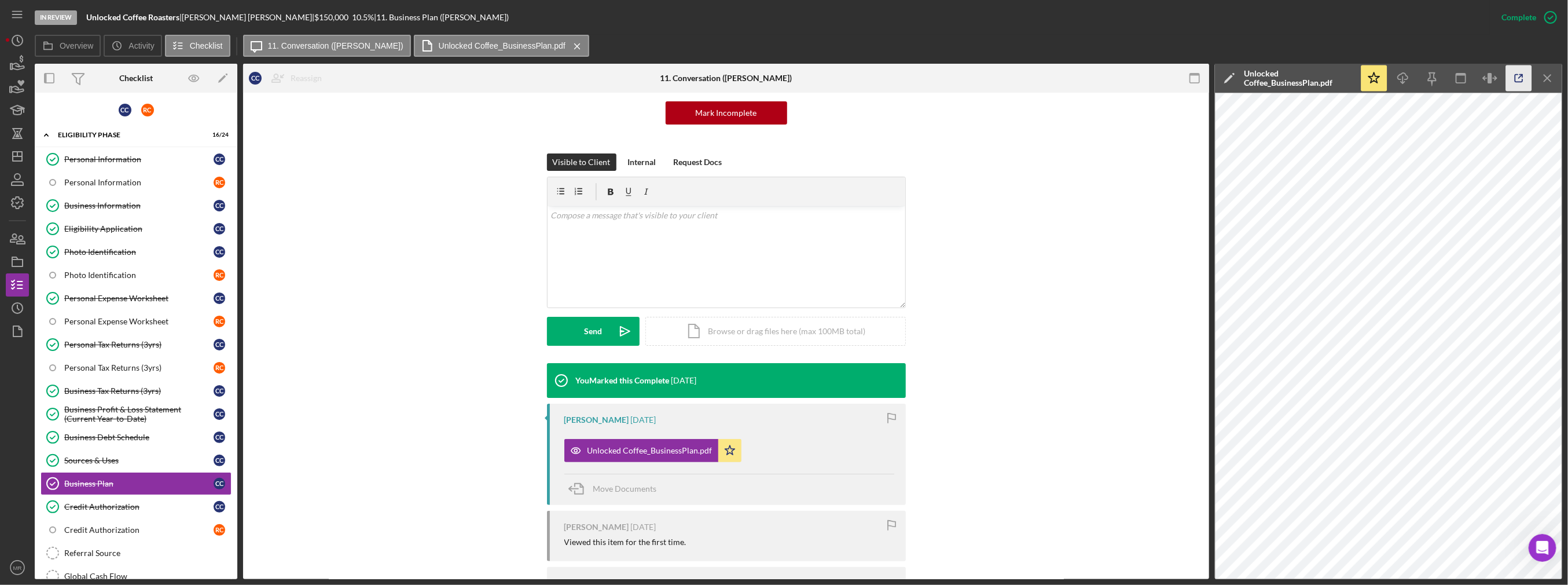
click at [1521, 75] on polyline "button" at bounding box center [1520, 76] width 3 height 3
click at [90, 135] on div "Eligibility Phase" at bounding box center [140, 135] width 165 height 7
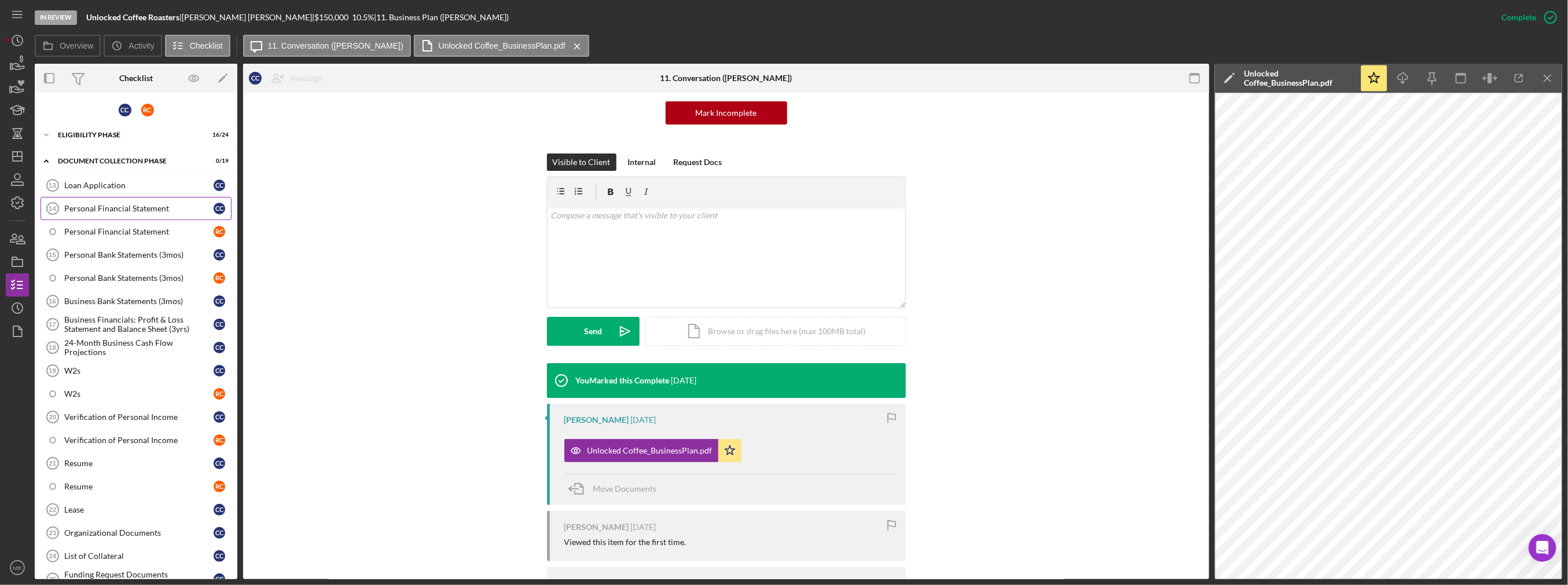
click at [94, 206] on div "Personal Financial Statement" at bounding box center [139, 208] width 150 height 9
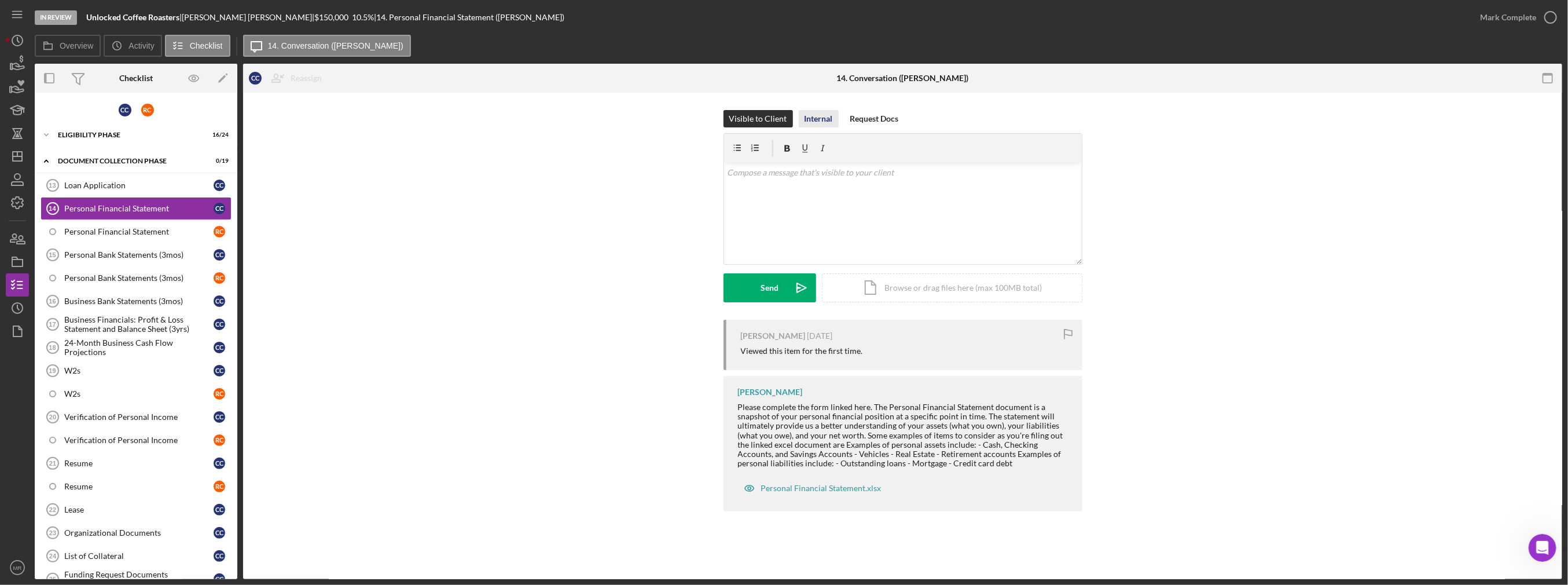
click at [818, 125] on div "Internal" at bounding box center [818, 118] width 28 height 17
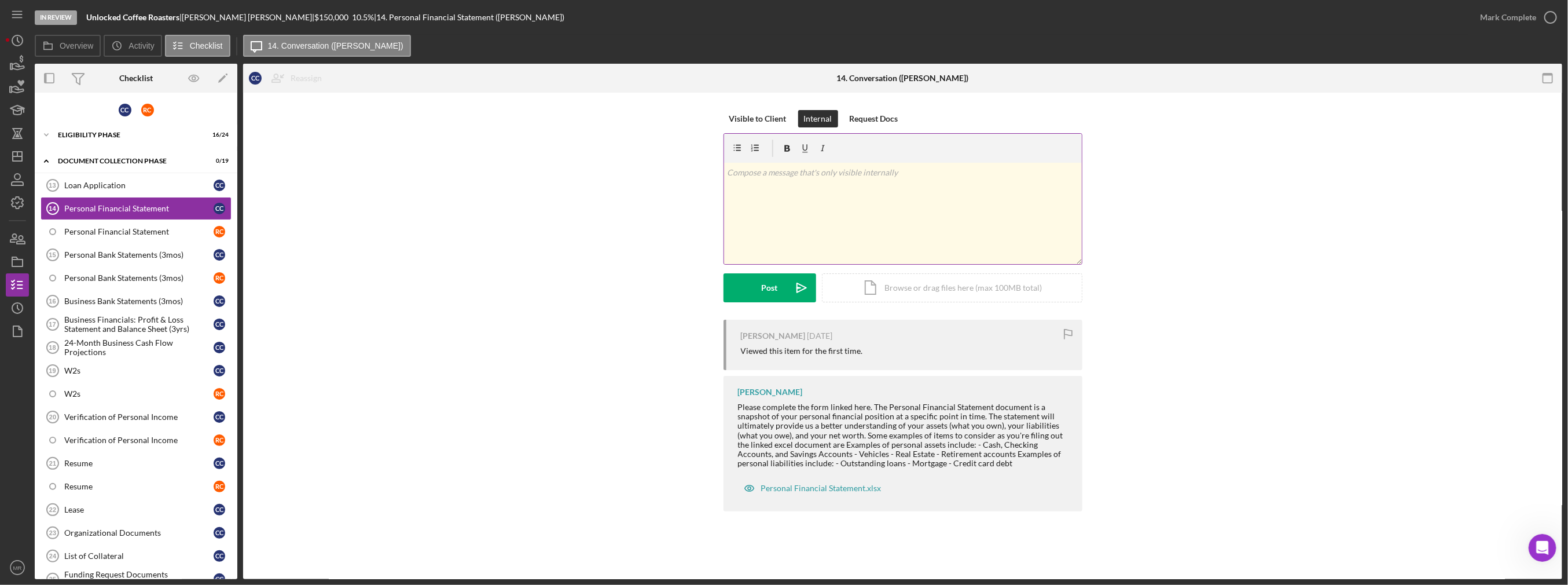
click at [797, 198] on div "v Color teal Color pink Remove color Add row above Add row below Add column bef…" at bounding box center [903, 213] width 358 height 101
click at [1504, 20] on div "Mark Complete" at bounding box center [1508, 17] width 56 height 23
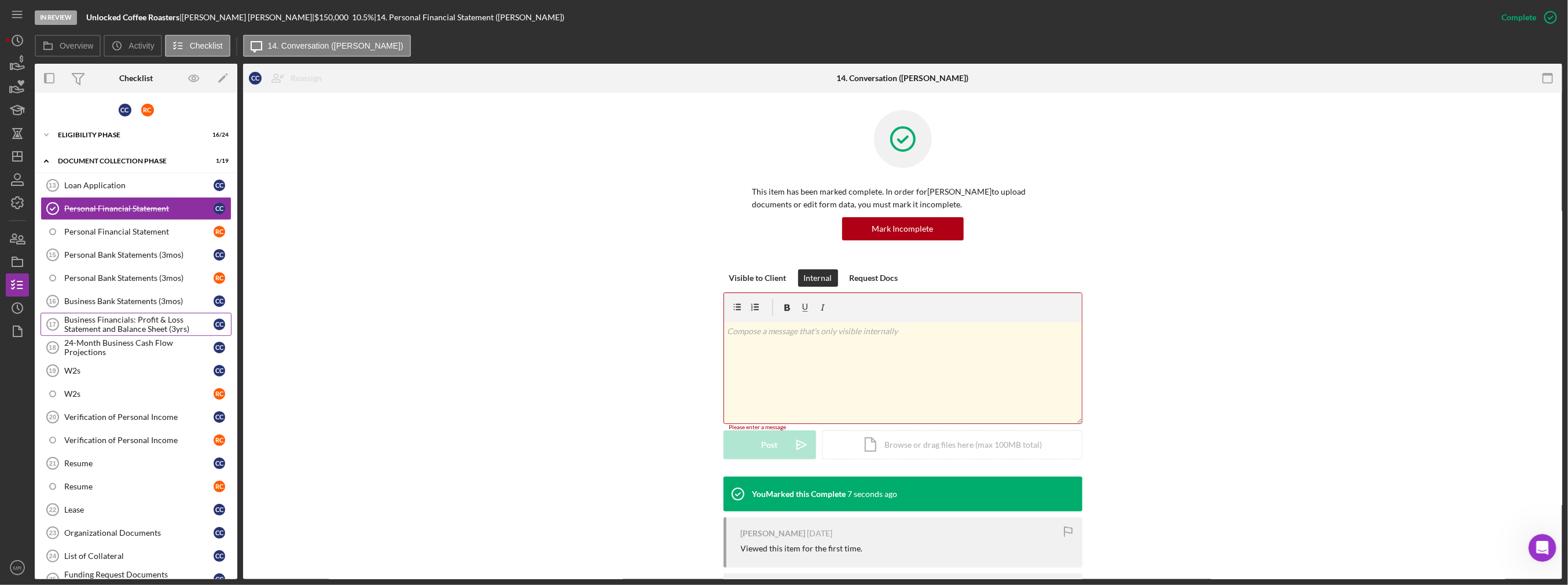
click at [148, 327] on div "Business Financials: Profit & Loss Statement and Balance Sheet (3yrs)" at bounding box center [139, 324] width 150 height 19
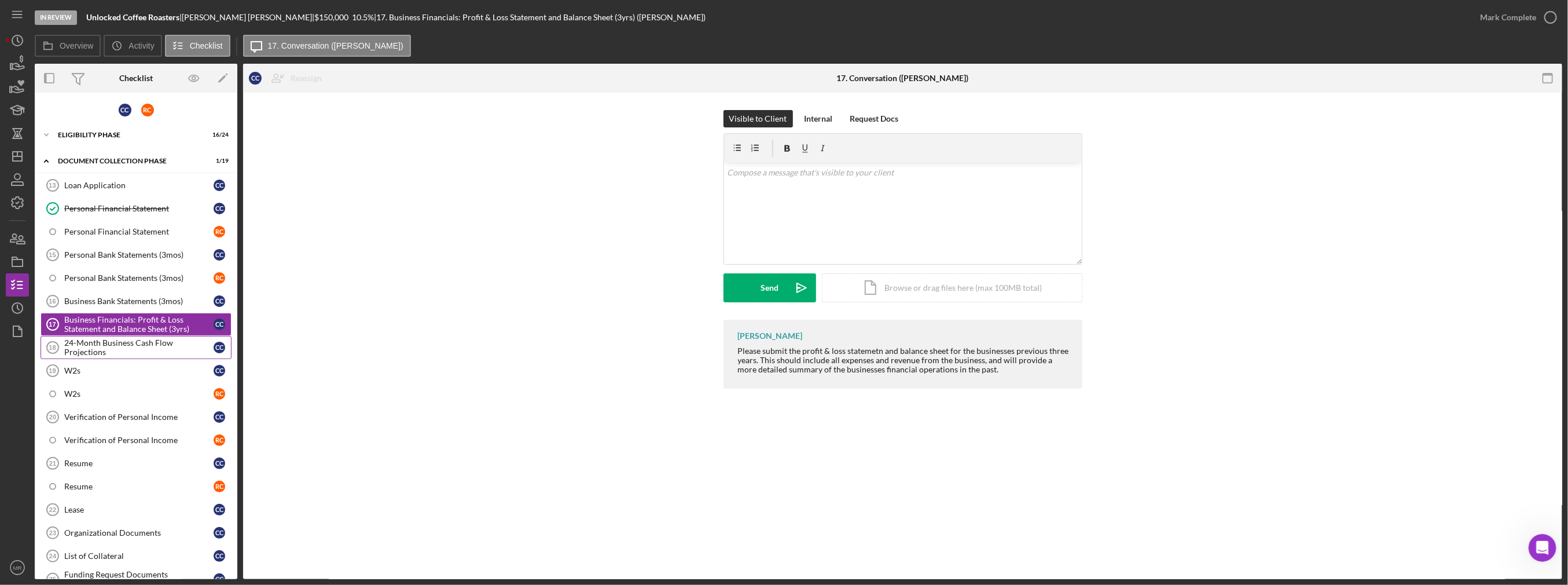
click at [137, 349] on div "24-Month Business Cash Flow Projections" at bounding box center [139, 348] width 150 height 19
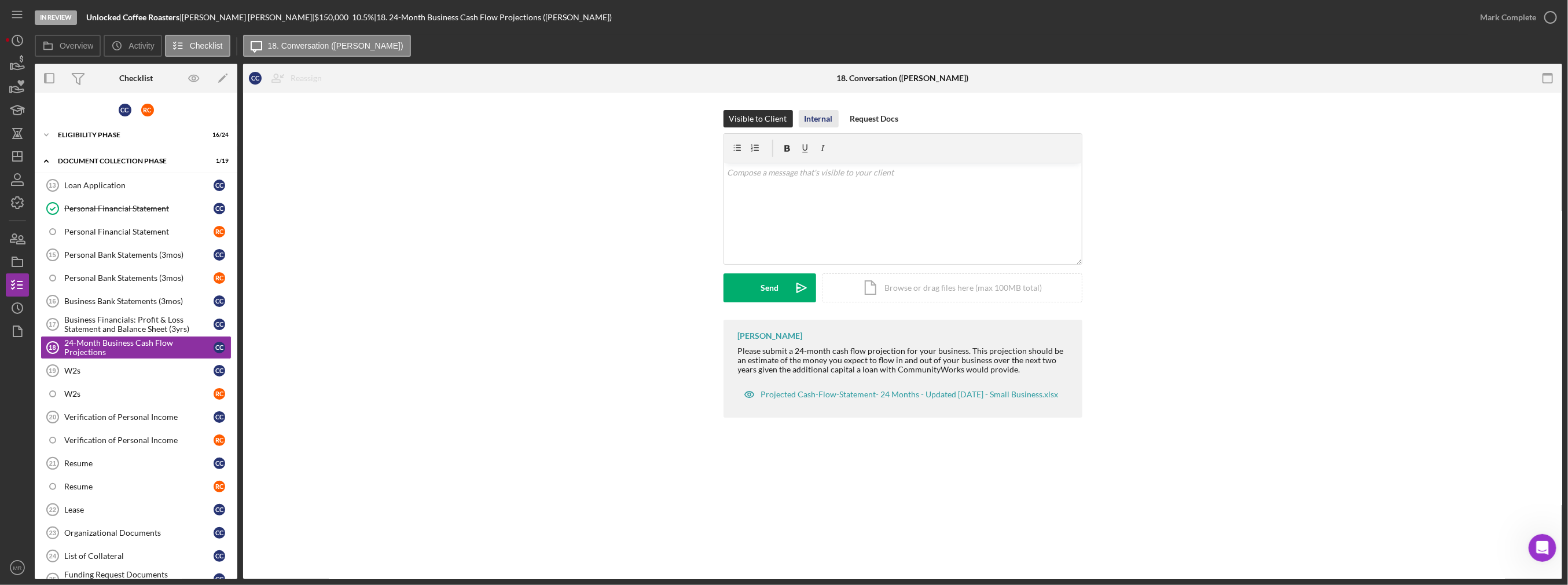
click at [822, 124] on div "Internal" at bounding box center [818, 118] width 28 height 17
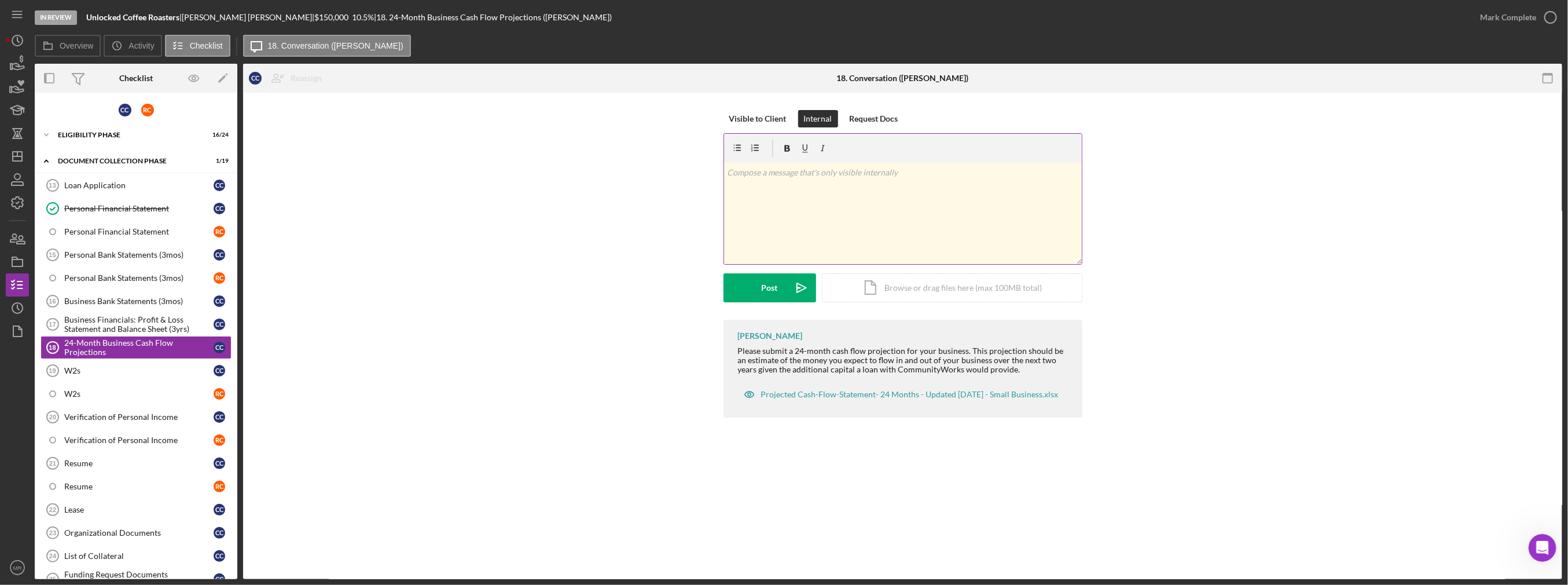
click at [961, 204] on div "v Color teal Color pink Remove color Add row above Add row below Add column bef…" at bounding box center [903, 213] width 358 height 101
click at [787, 281] on icon "Icon/icon-invite-send" at bounding box center [801, 287] width 29 height 29
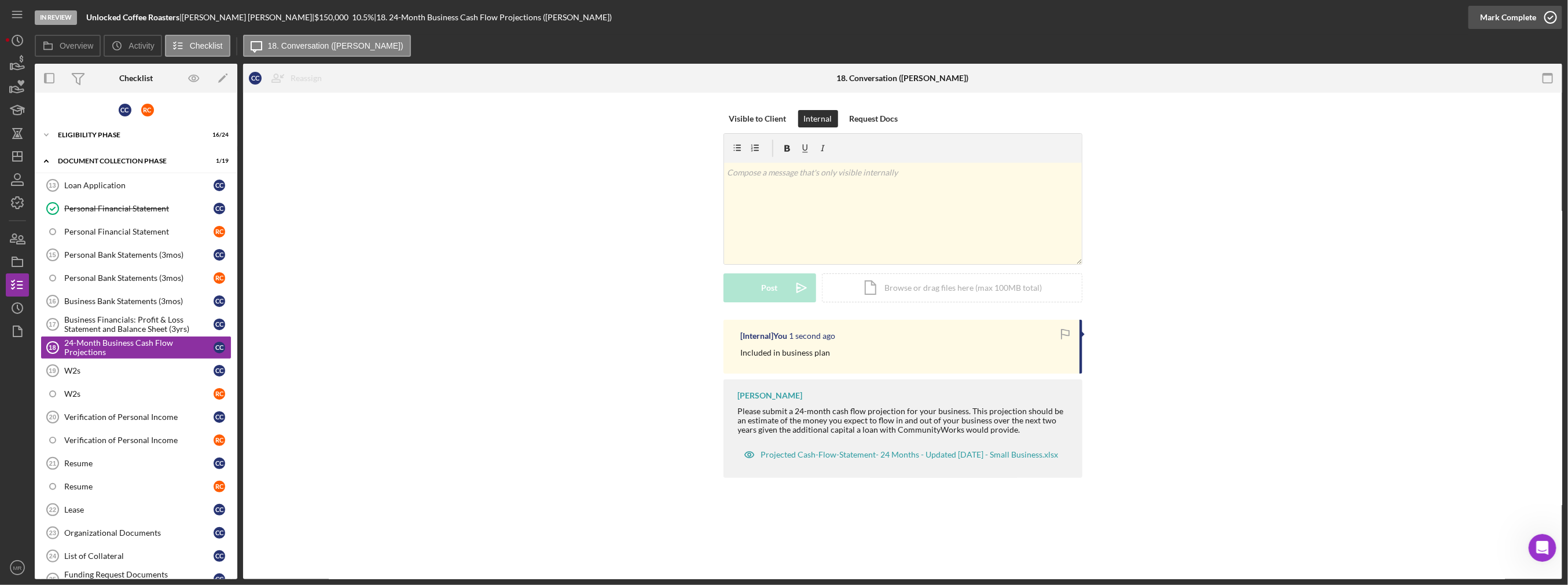
click at [1520, 20] on div "Mark Complete" at bounding box center [1508, 17] width 56 height 23
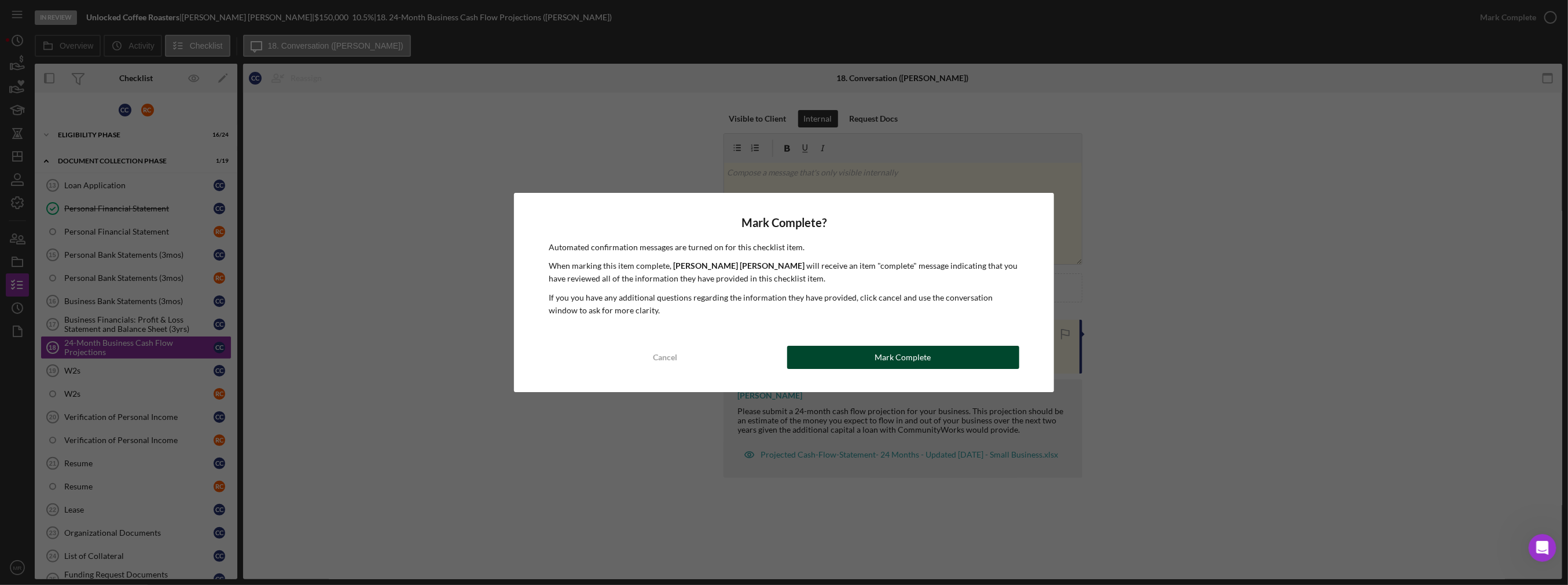
click at [854, 359] on button "Mark Complete" at bounding box center [903, 357] width 232 height 23
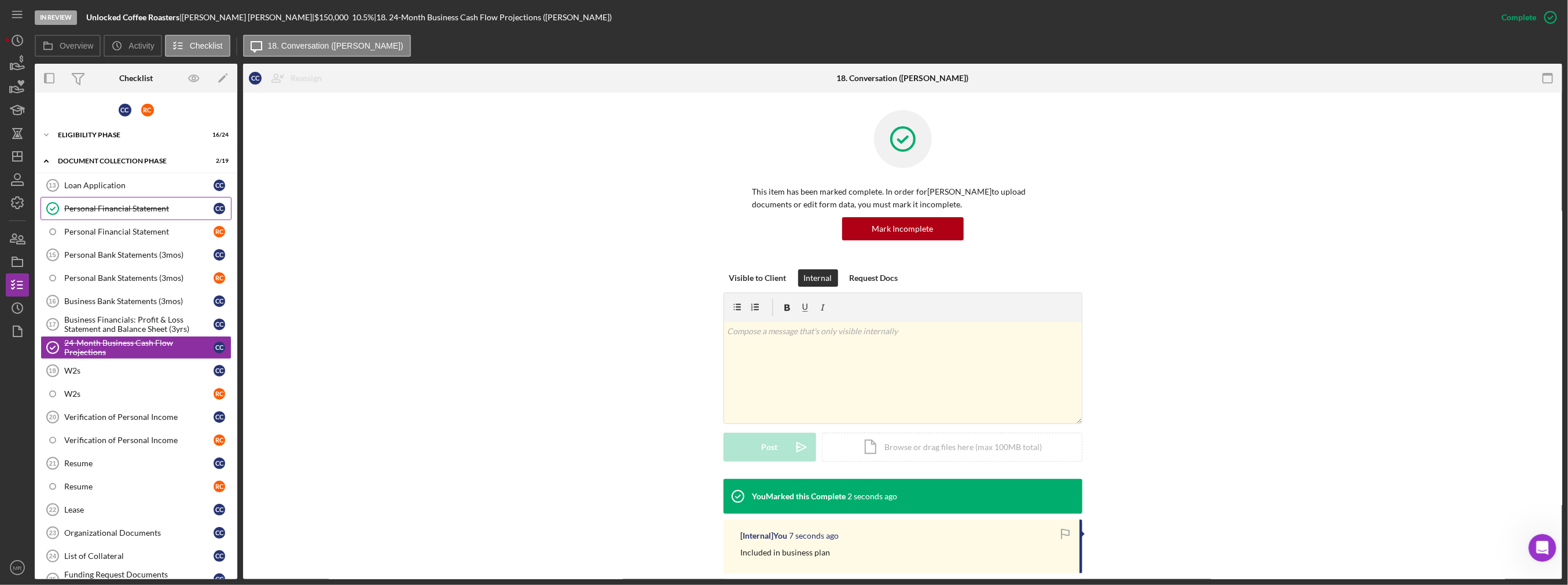
click at [140, 201] on link "Personal Financial Statement Personal Financial Statement C C" at bounding box center [136, 208] width 191 height 23
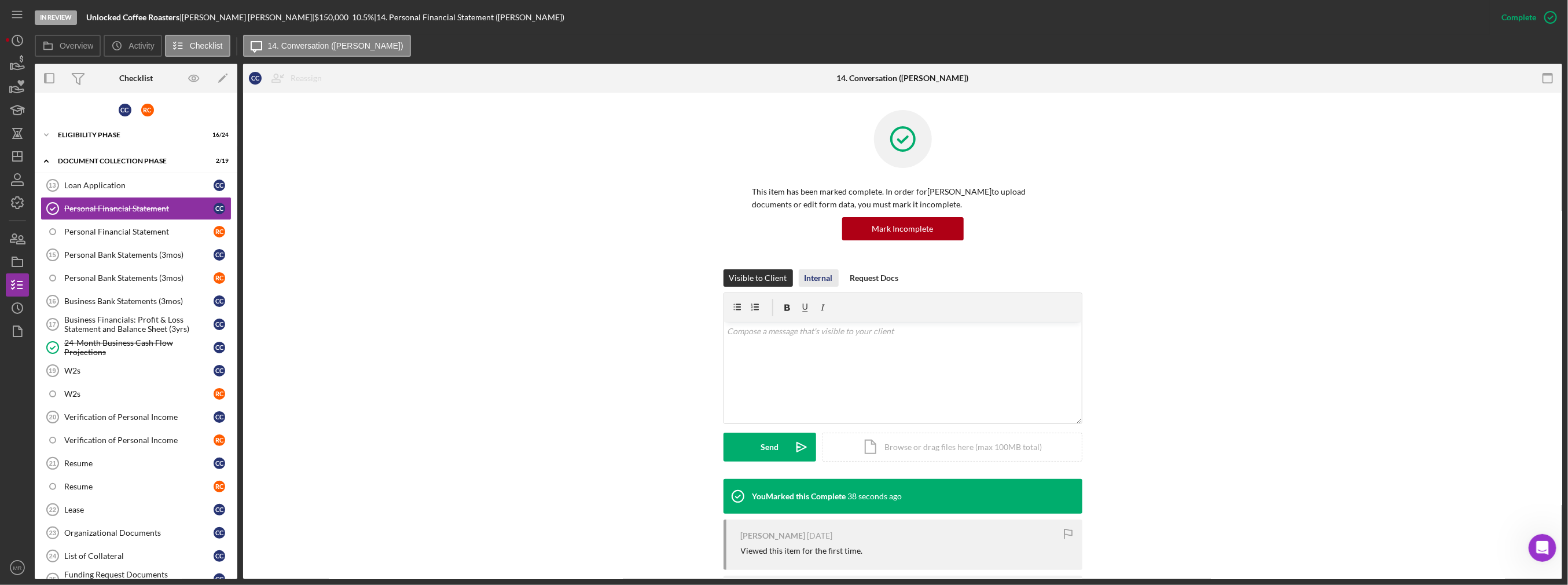
click at [812, 277] on div "Internal" at bounding box center [818, 278] width 28 height 17
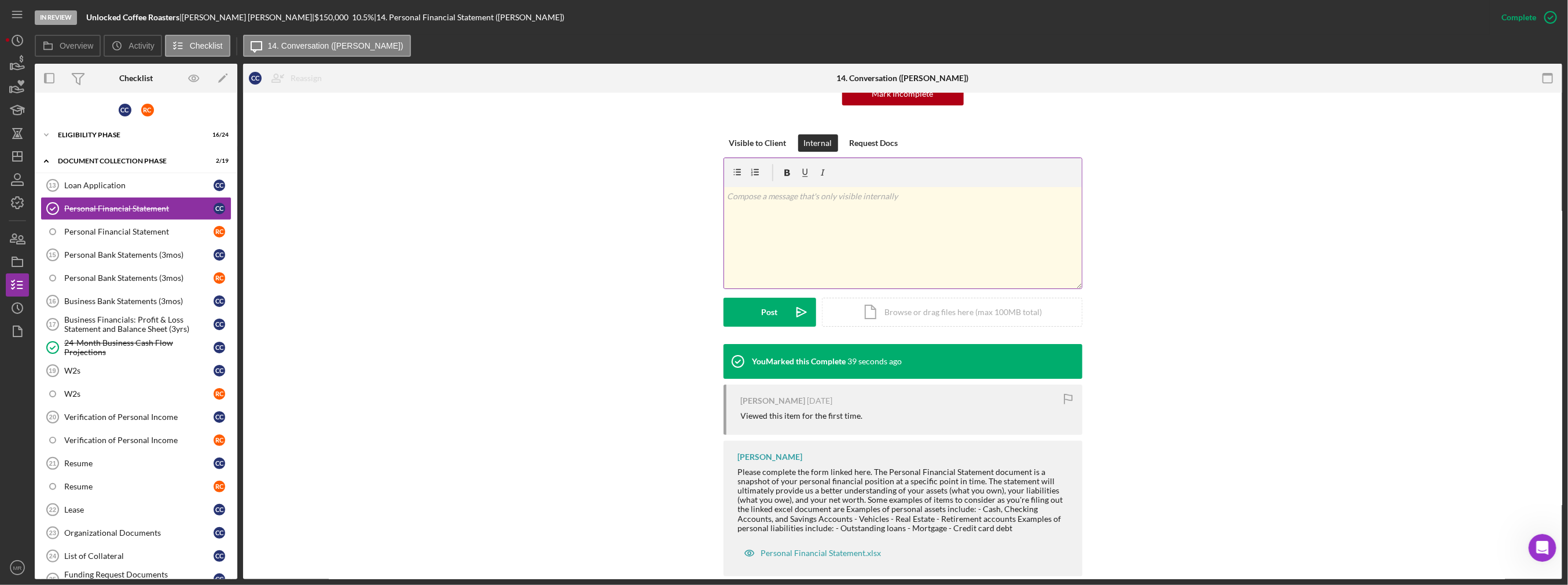
scroll to position [154, 0]
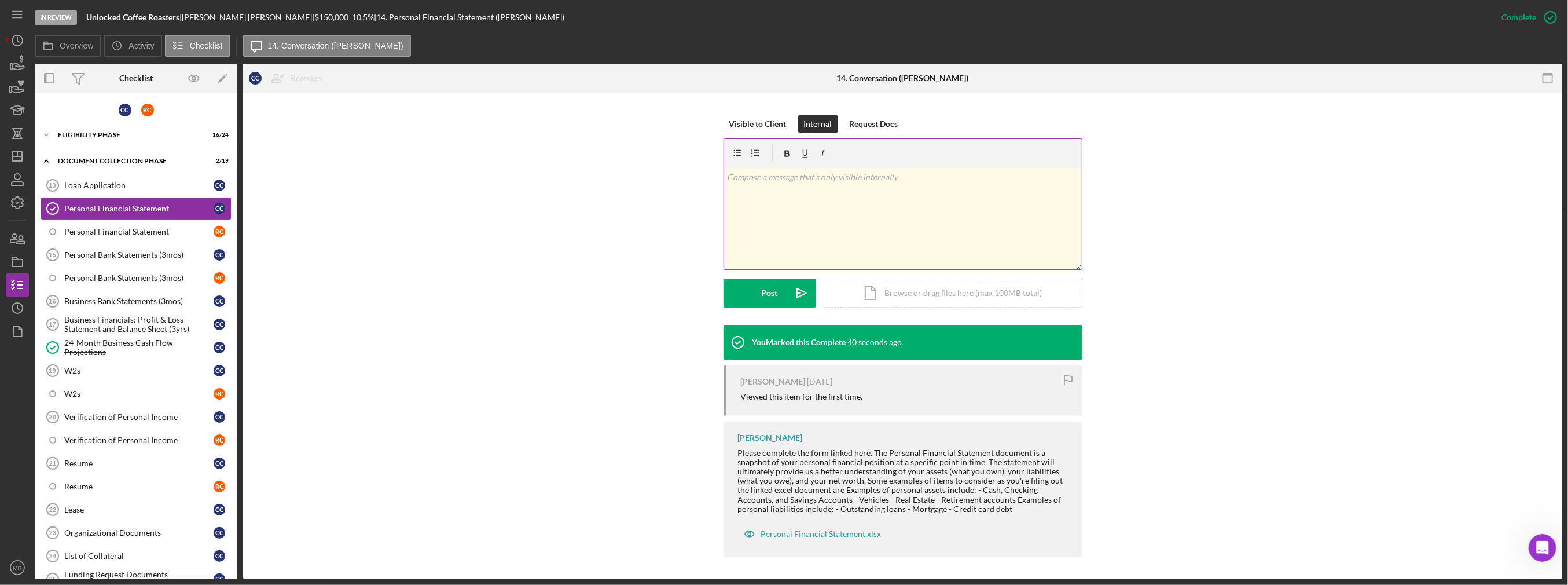
click at [850, 248] on div "v Color teal Color pink Remove color Add row above Add row below Add column bef…" at bounding box center [903, 219] width 358 height 101
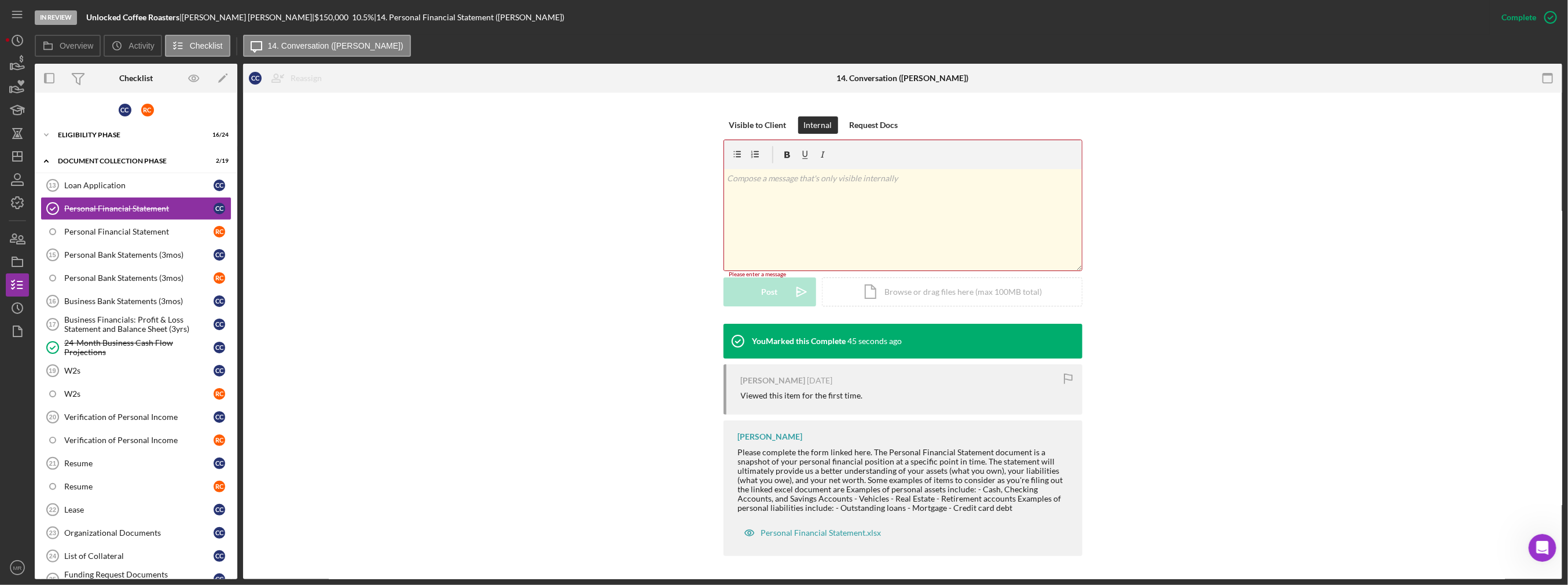
scroll to position [152, 0]
click at [294, 189] on div "Visible to Client Internal Request Docs v Color teal Color pink Remove color Ad…" at bounding box center [902, 221] width 1284 height 207
click at [882, 287] on div "Icon/Document Browse or drag files here (max 100MB total) Tap to choose files o…" at bounding box center [952, 292] width 260 height 29
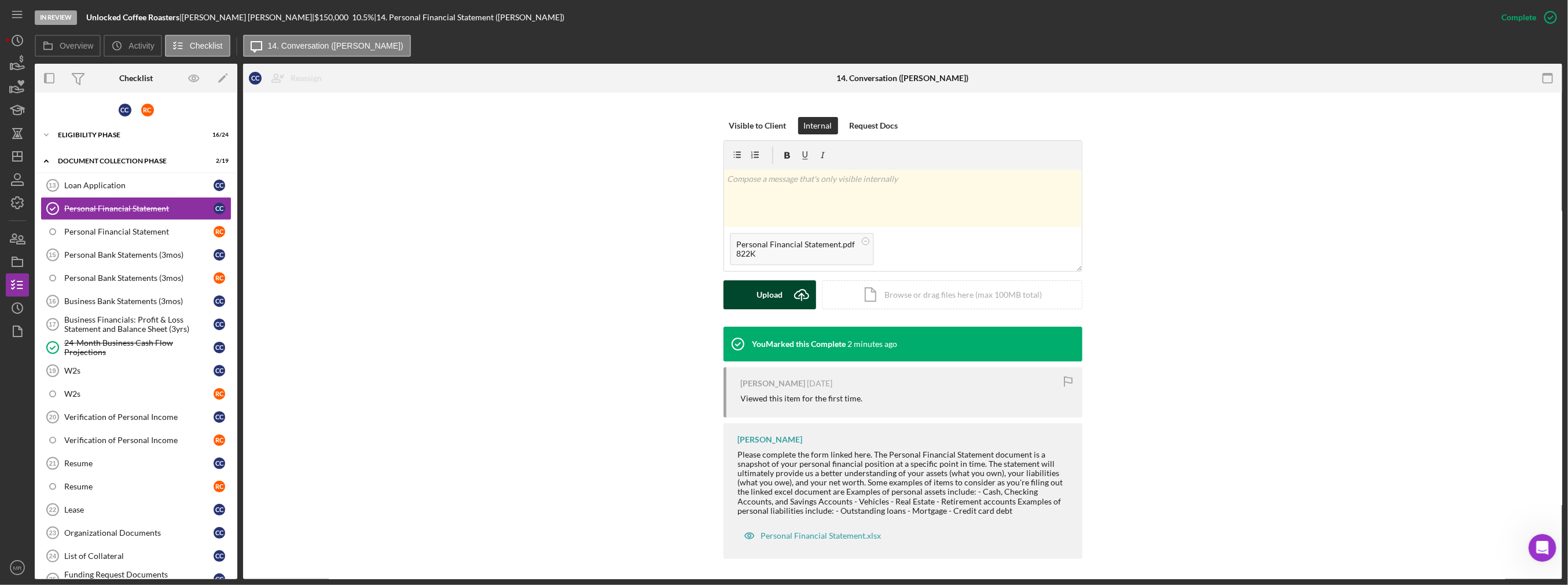
click at [769, 288] on div "Upload" at bounding box center [769, 295] width 26 height 29
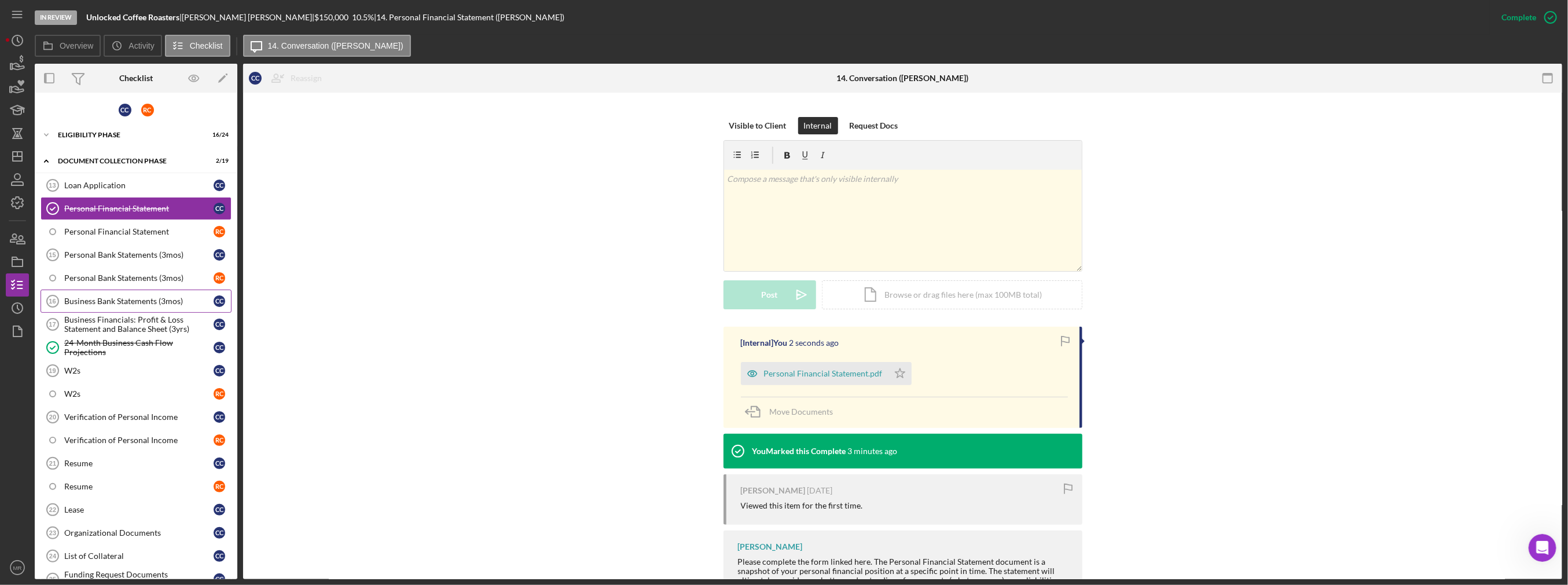
click at [151, 298] on div "Business Bank Statements (3mos)" at bounding box center [139, 301] width 150 height 9
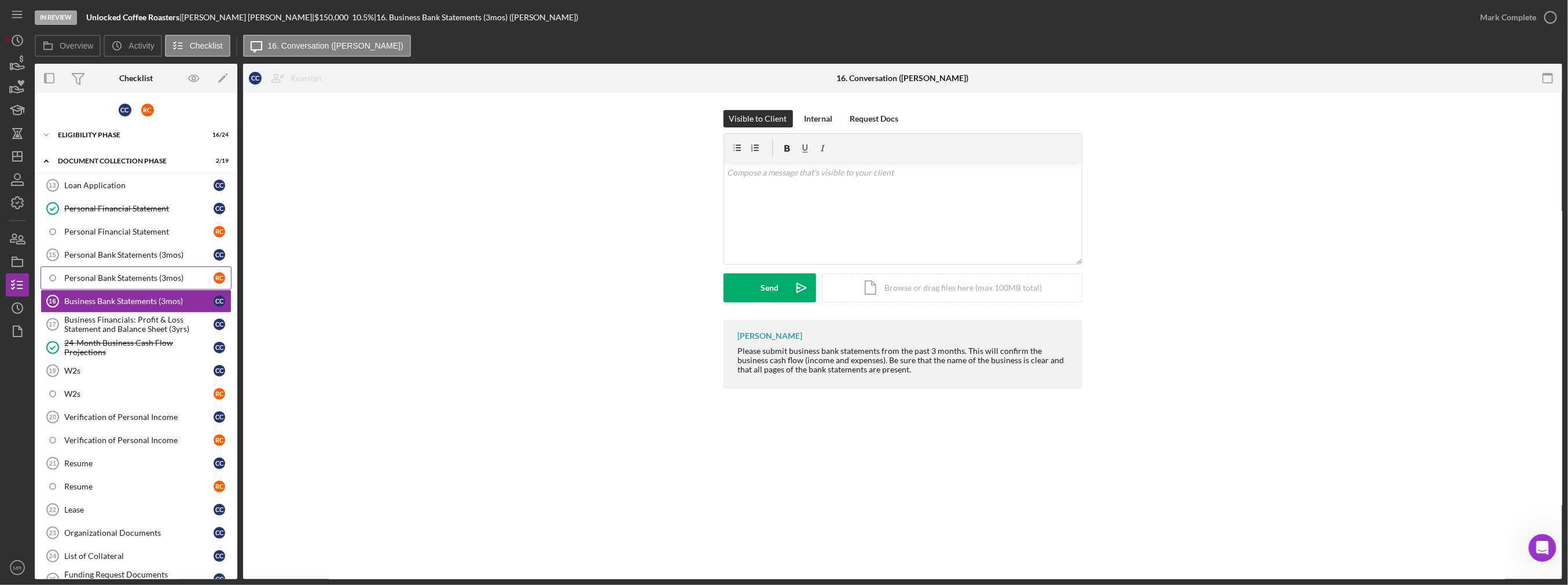
click at [151, 276] on div "Personal Bank Statements (3mos)" at bounding box center [139, 277] width 150 height 9
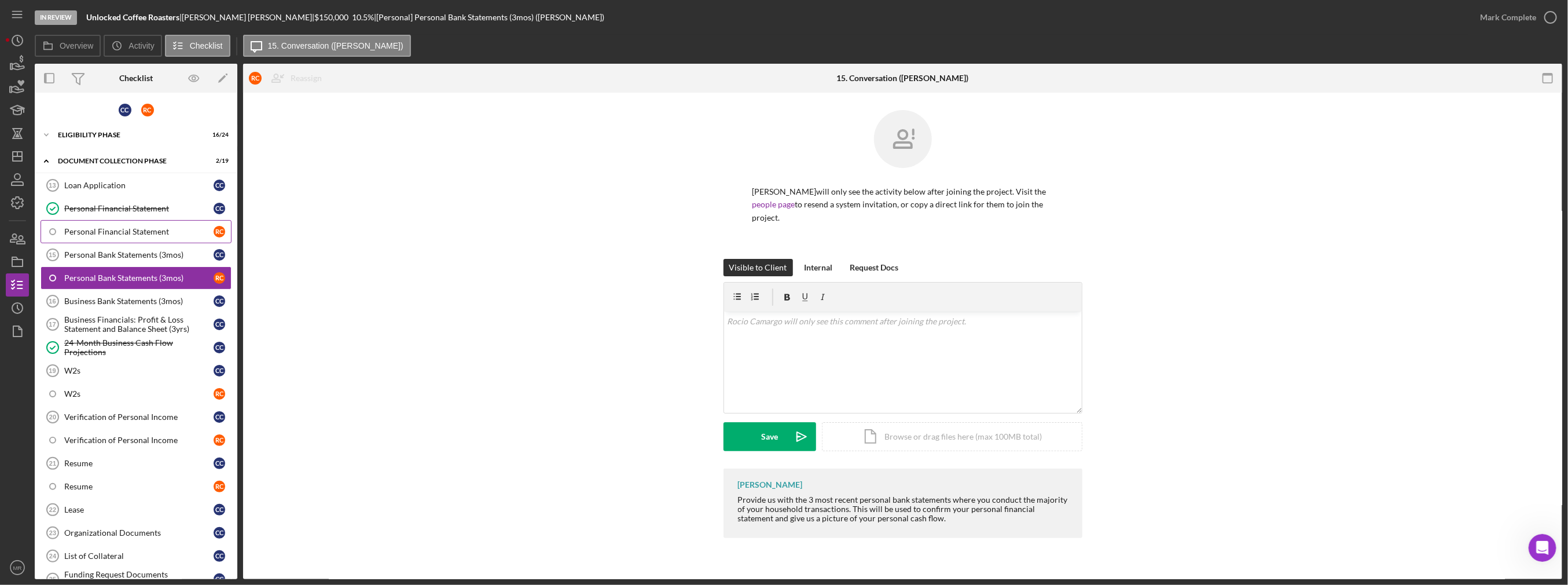
click at [153, 235] on link "Personal Financial Statement R C" at bounding box center [136, 231] width 191 height 23
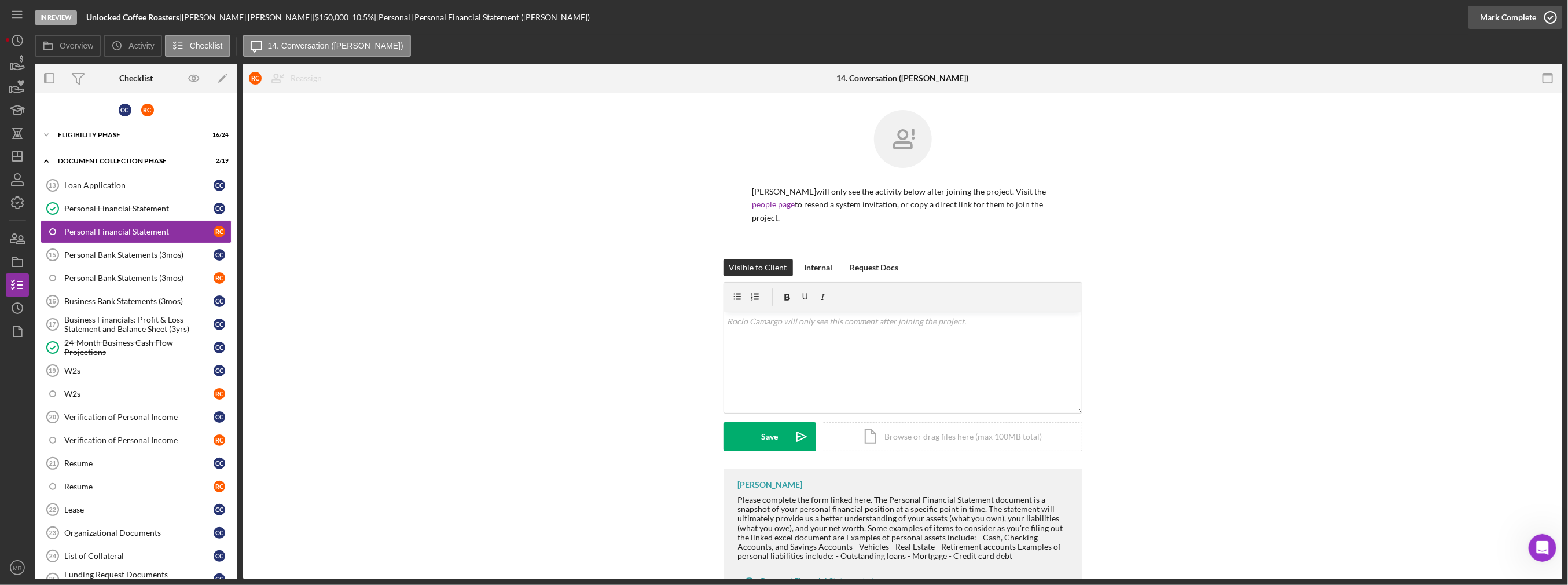
click at [1494, 24] on div "Mark Complete" at bounding box center [1508, 17] width 56 height 23
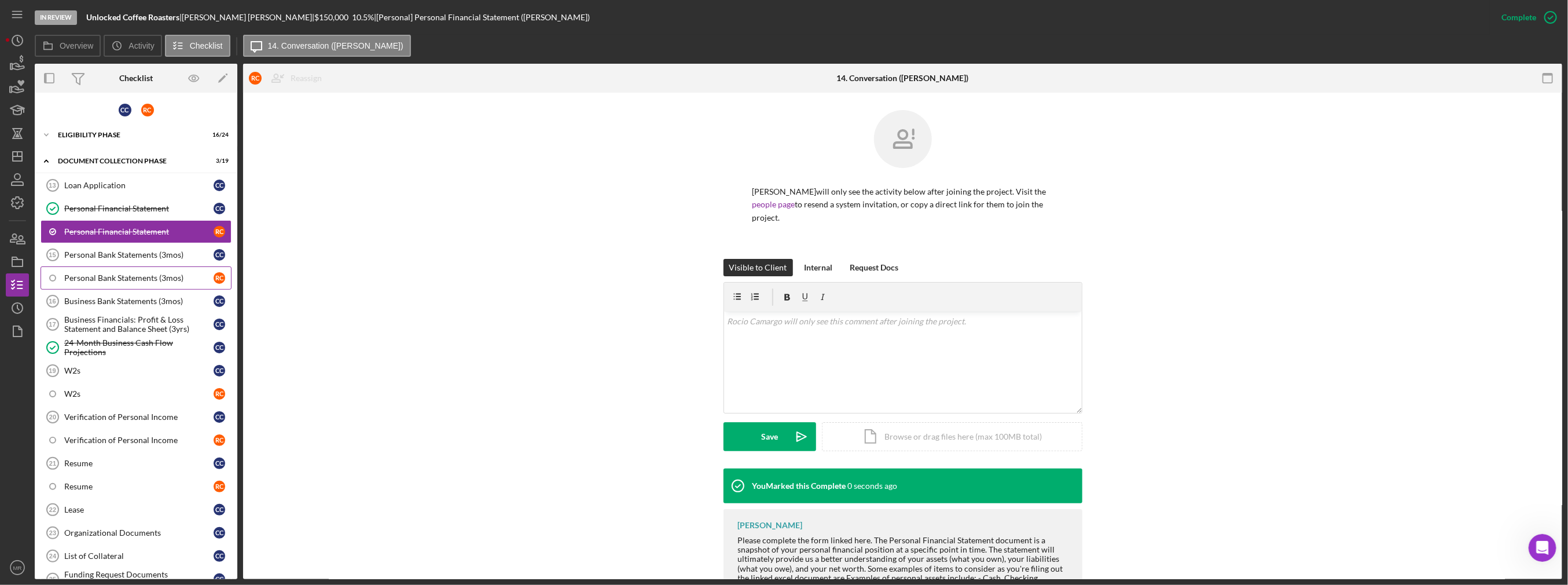
click at [177, 273] on div "Personal Bank Statements (3mos)" at bounding box center [139, 277] width 150 height 9
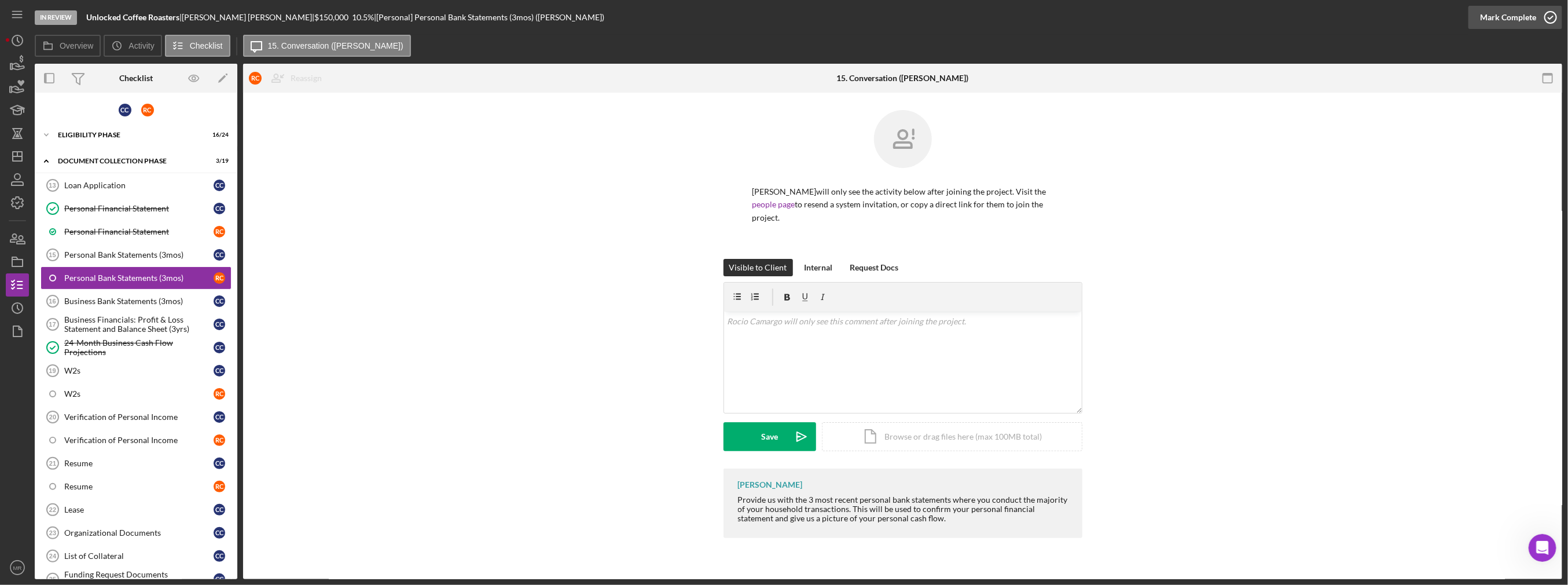
click at [1542, 17] on icon "button" at bounding box center [1550, 17] width 29 height 29
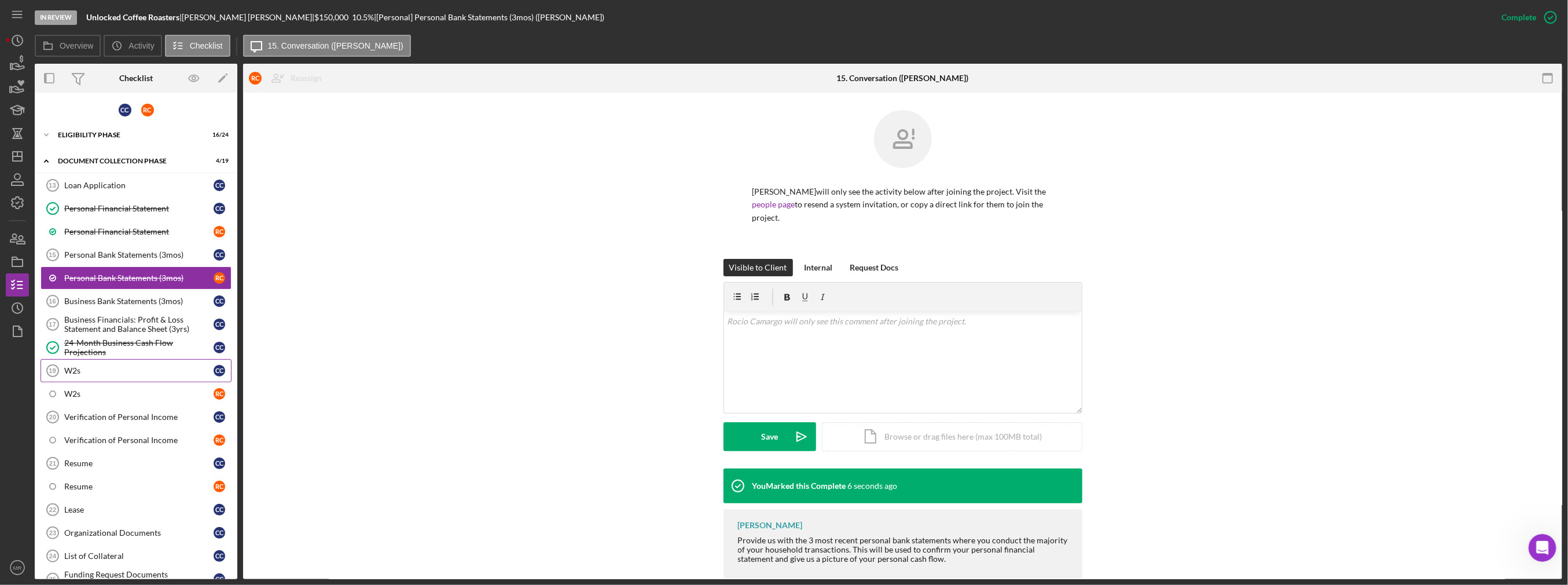
click at [117, 366] on div "W2s" at bounding box center [139, 370] width 150 height 9
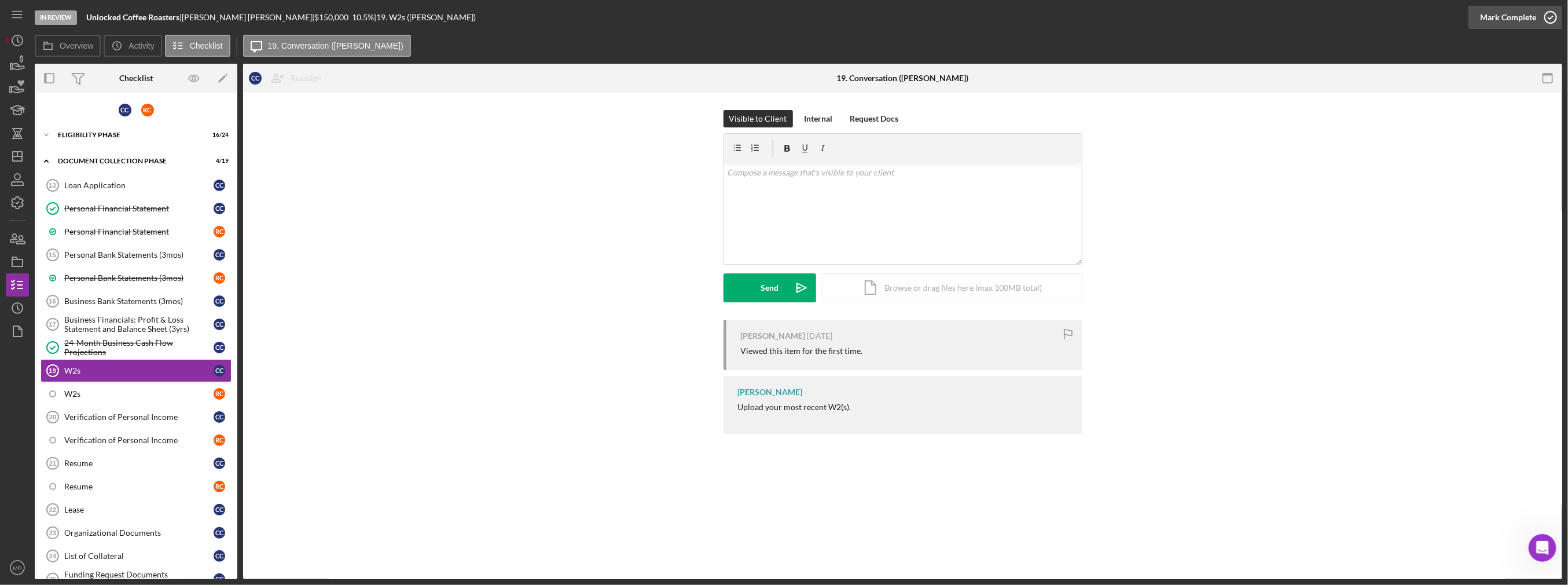
click at [1504, 16] on div "Mark Complete" at bounding box center [1508, 17] width 56 height 23
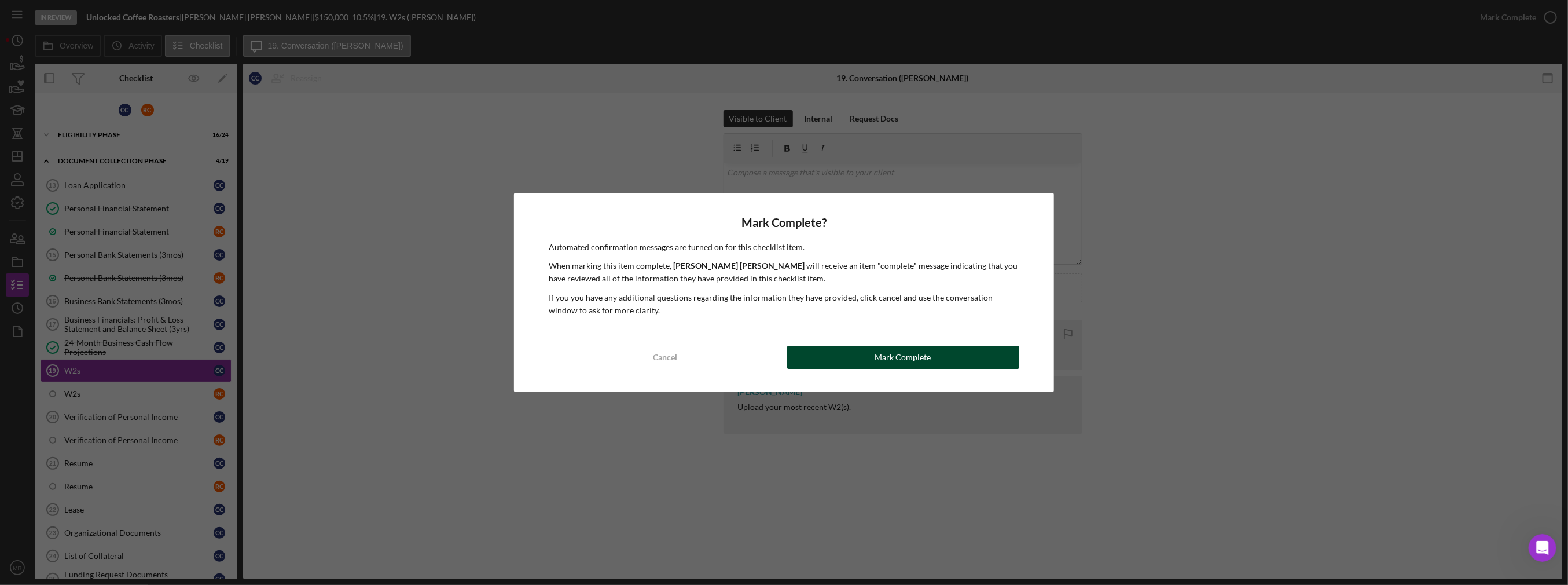
click at [810, 366] on button "Mark Complete" at bounding box center [903, 357] width 232 height 23
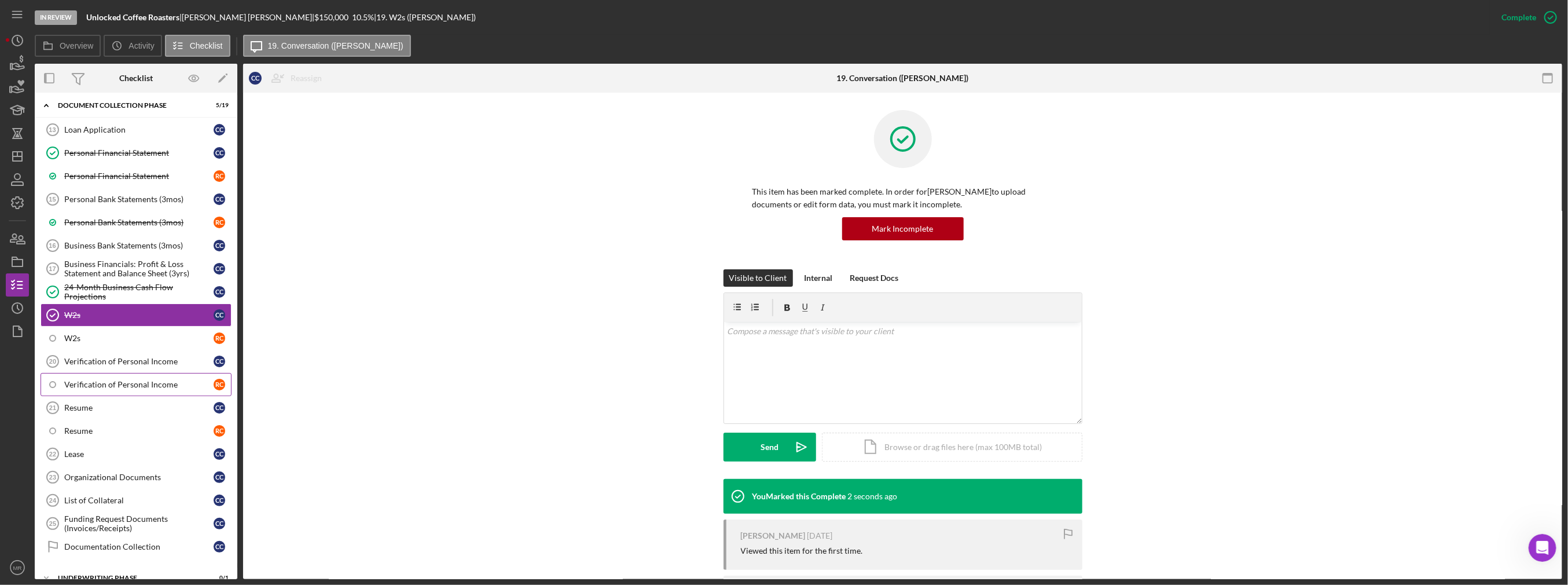
scroll to position [58, 0]
click at [136, 470] on div "Organizational Documents" at bounding box center [139, 474] width 150 height 9
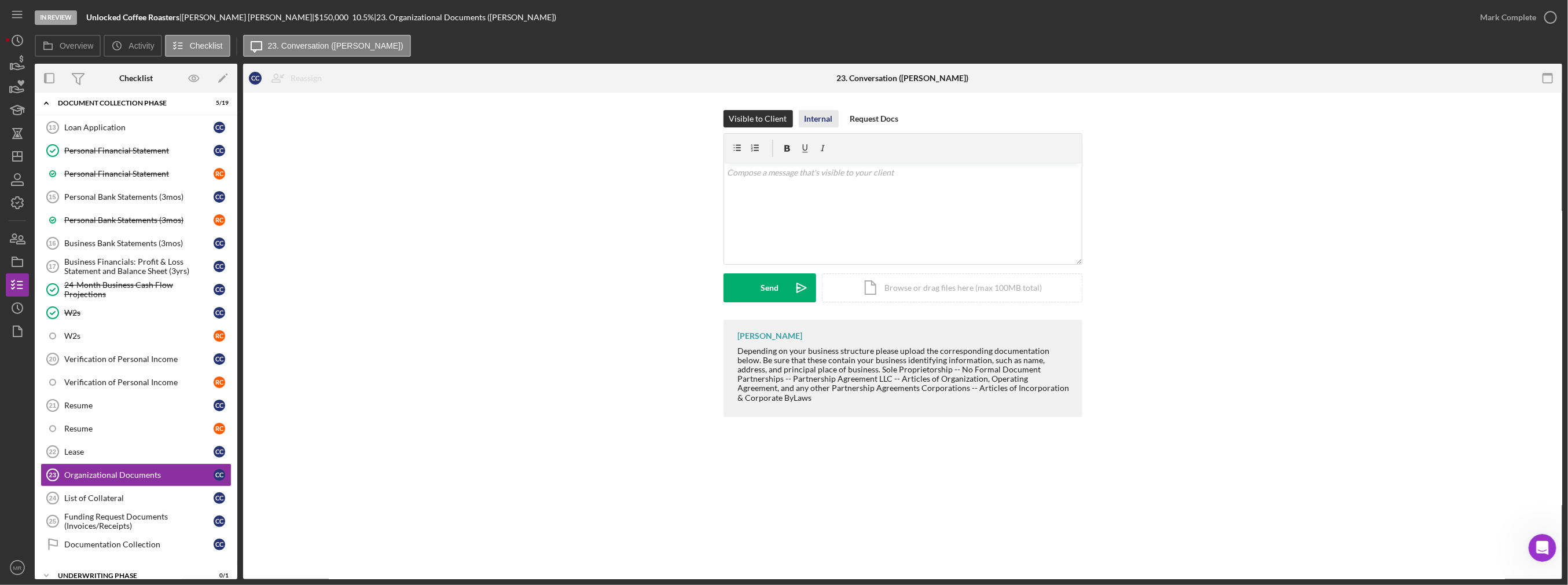
click at [819, 115] on div "Internal" at bounding box center [818, 118] width 28 height 17
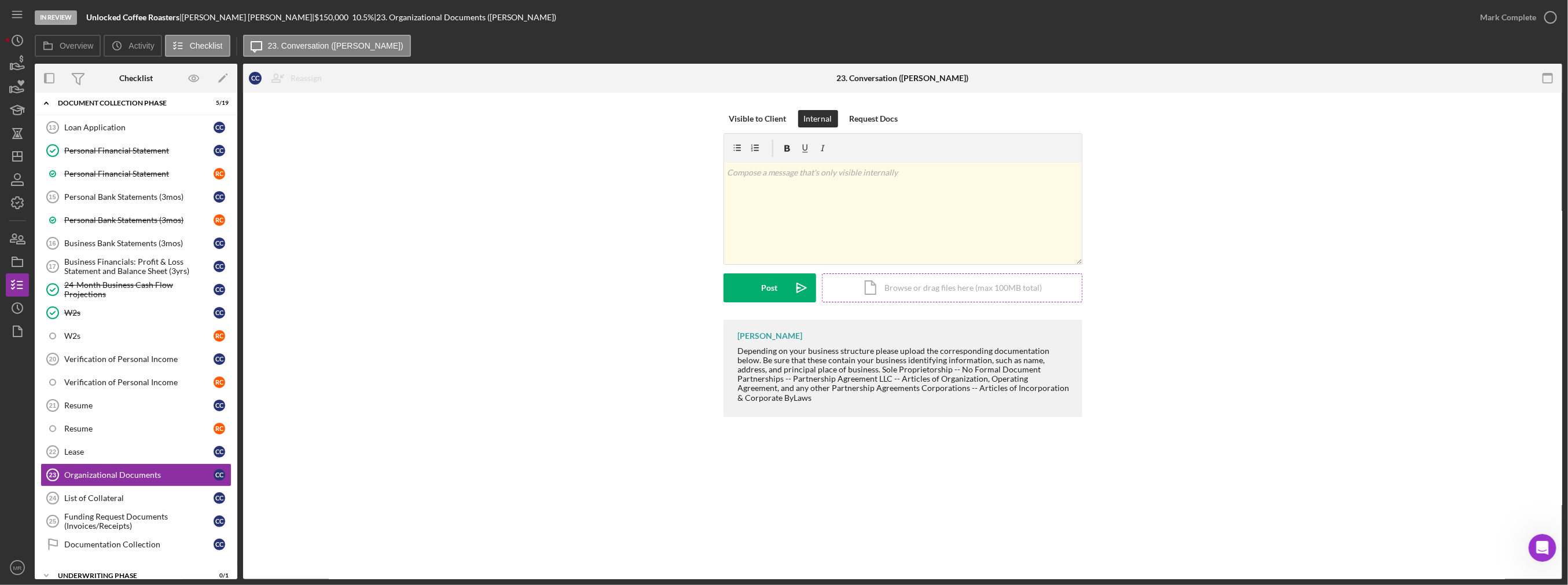
click at [864, 284] on div "Icon/Document Browse or drag files here (max 100MB total) Tap to choose files o…" at bounding box center [952, 287] width 260 height 29
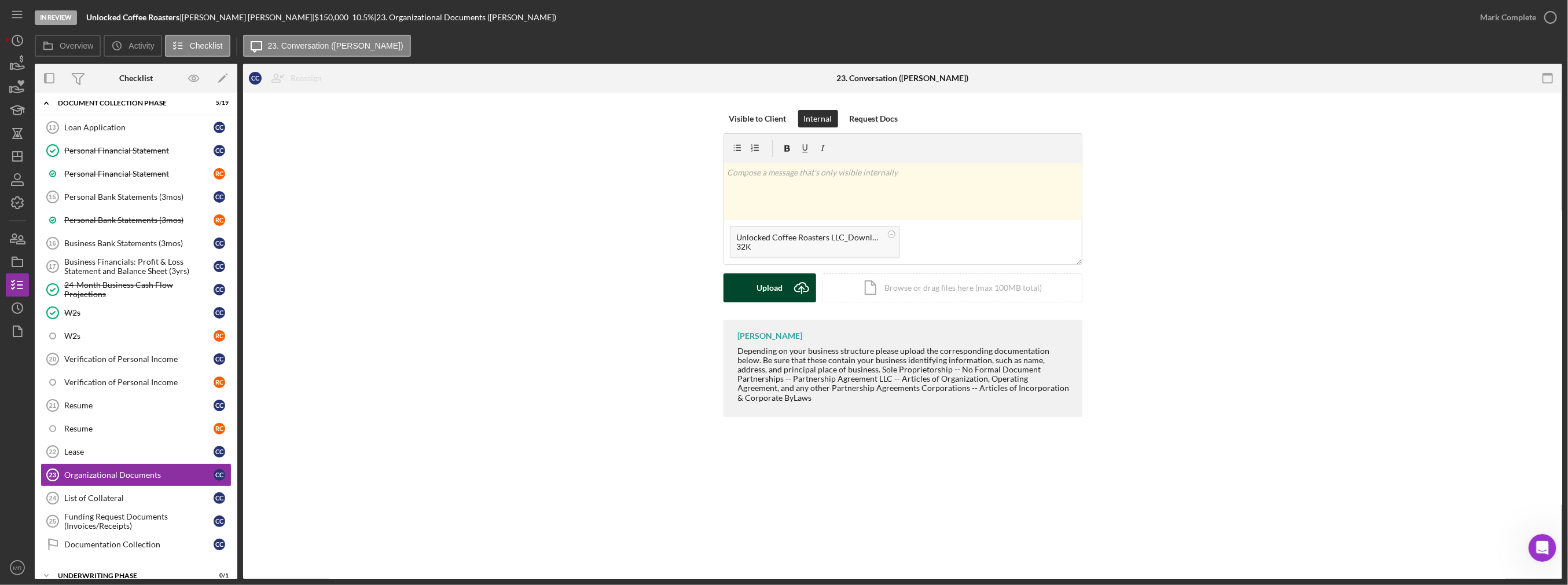
click at [768, 289] on div "Upload" at bounding box center [769, 287] width 26 height 29
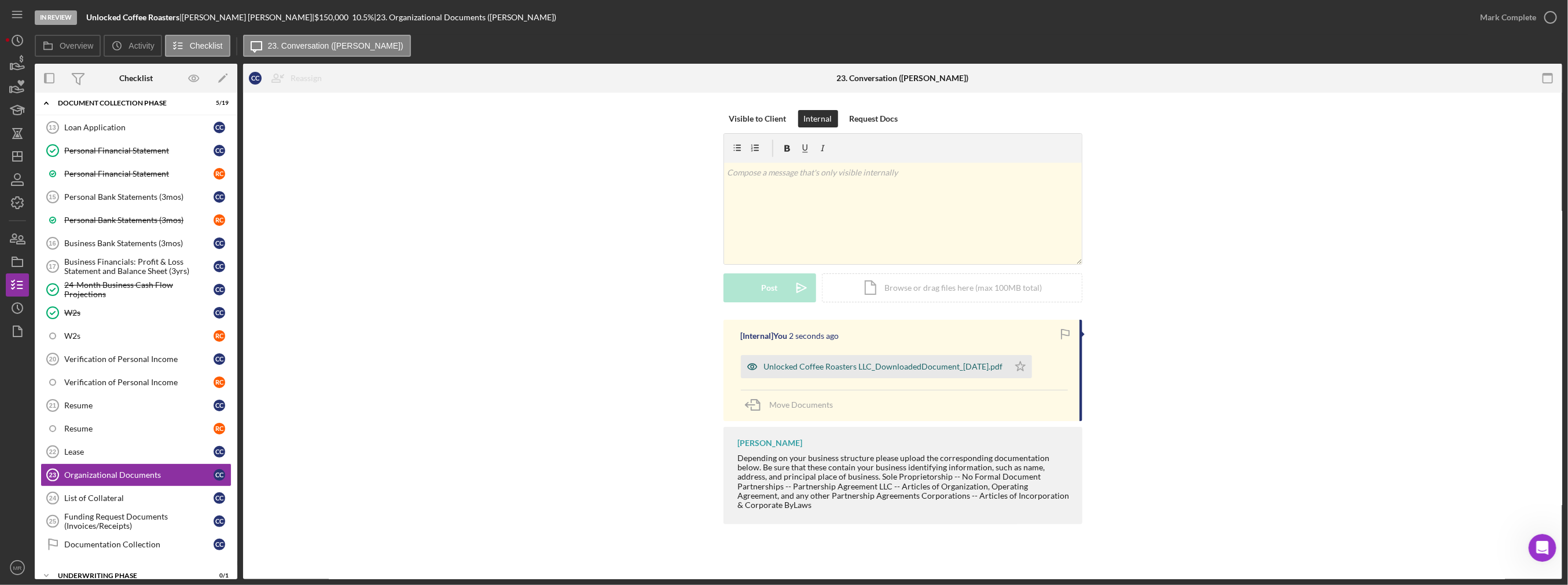
click at [812, 368] on div "Unlocked Coffee Roasters LLC_DownloadedDocument_[DATE].pdf" at bounding box center [883, 366] width 239 height 9
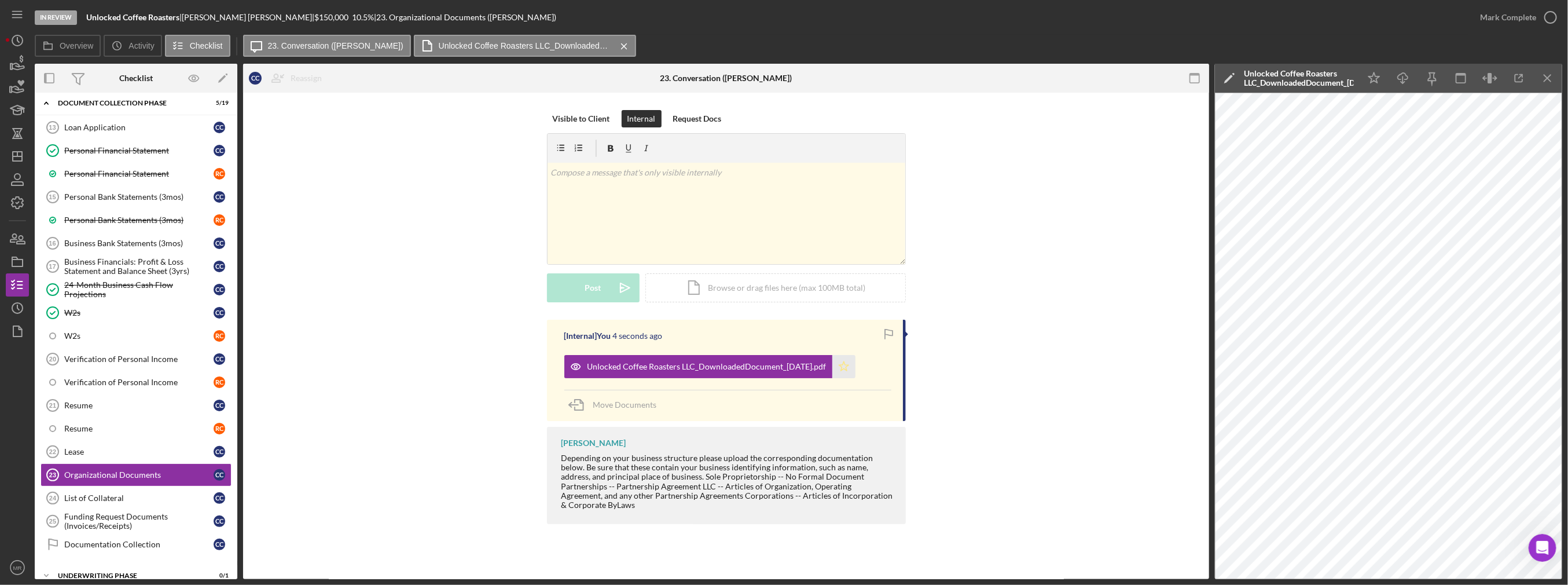
click at [852, 366] on icon "Icon/Star" at bounding box center [843, 366] width 23 height 23
click at [1548, 23] on icon "button" at bounding box center [1550, 17] width 29 height 29
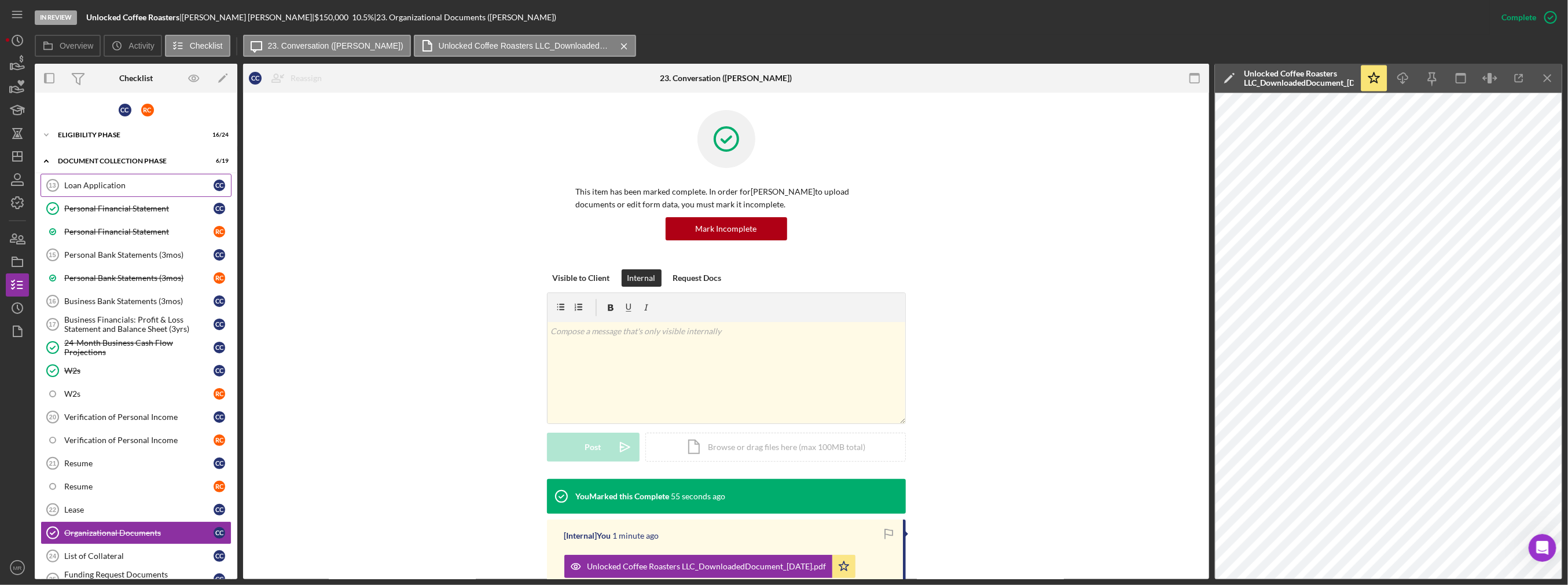
click at [139, 183] on div "Loan Application" at bounding box center [139, 185] width 150 height 9
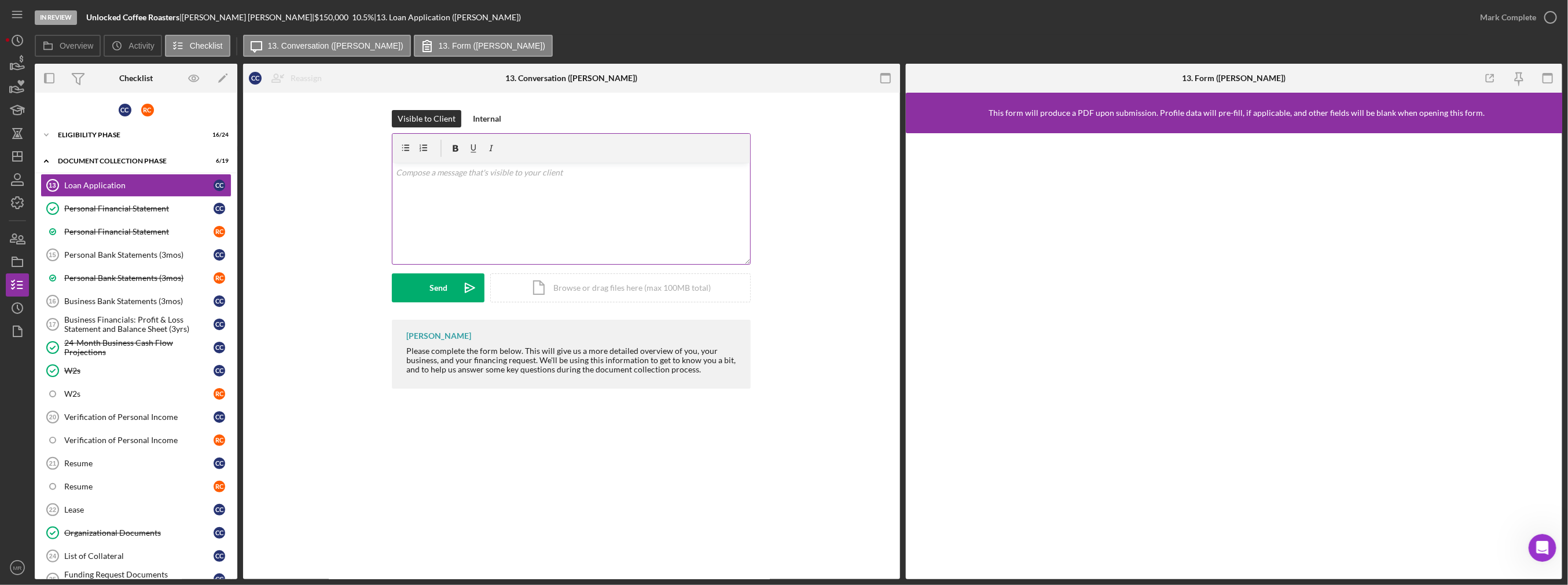
click at [480, 218] on div "v Color teal Color pink Remove color Add row above Add row below Add column bef…" at bounding box center [571, 213] width 358 height 101
drag, startPoint x: 480, startPoint y: 218, endPoint x: 442, endPoint y: 196, distance: 43.9
click at [442, 196] on div "v Color teal Color pink Remove color Add row above Add row below Add column bef…" at bounding box center [571, 213] width 358 height 101
click at [440, 188] on div "v Color teal Color pink Remove color Add row above Add row below Add column bef…" at bounding box center [571, 213] width 358 height 101
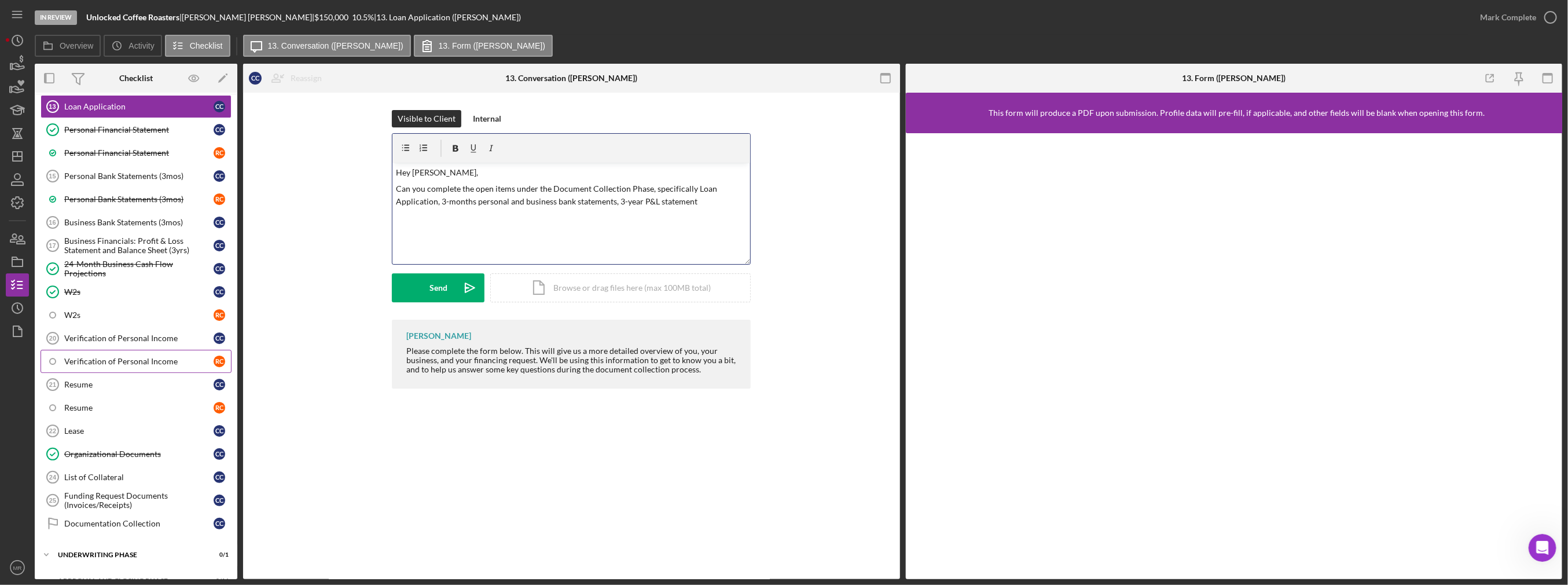
scroll to position [92, 0]
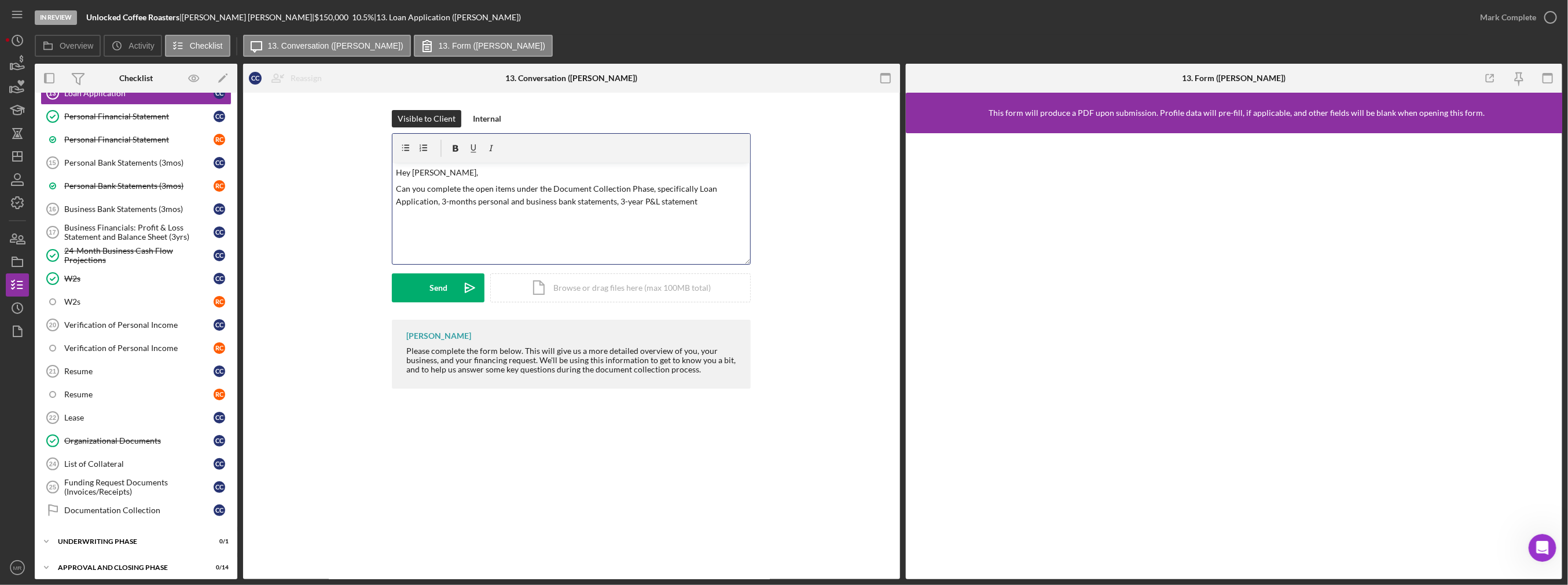
click at [616, 202] on p "Can you complete the open items under the Document Collection Phase, specifical…" at bounding box center [571, 196] width 351 height 26
click at [722, 197] on p "Can you complete the open items under the Document Collection Phase, specifical…" at bounding box center [571, 196] width 351 height 26
click at [439, 284] on div "Send" at bounding box center [438, 287] width 18 height 29
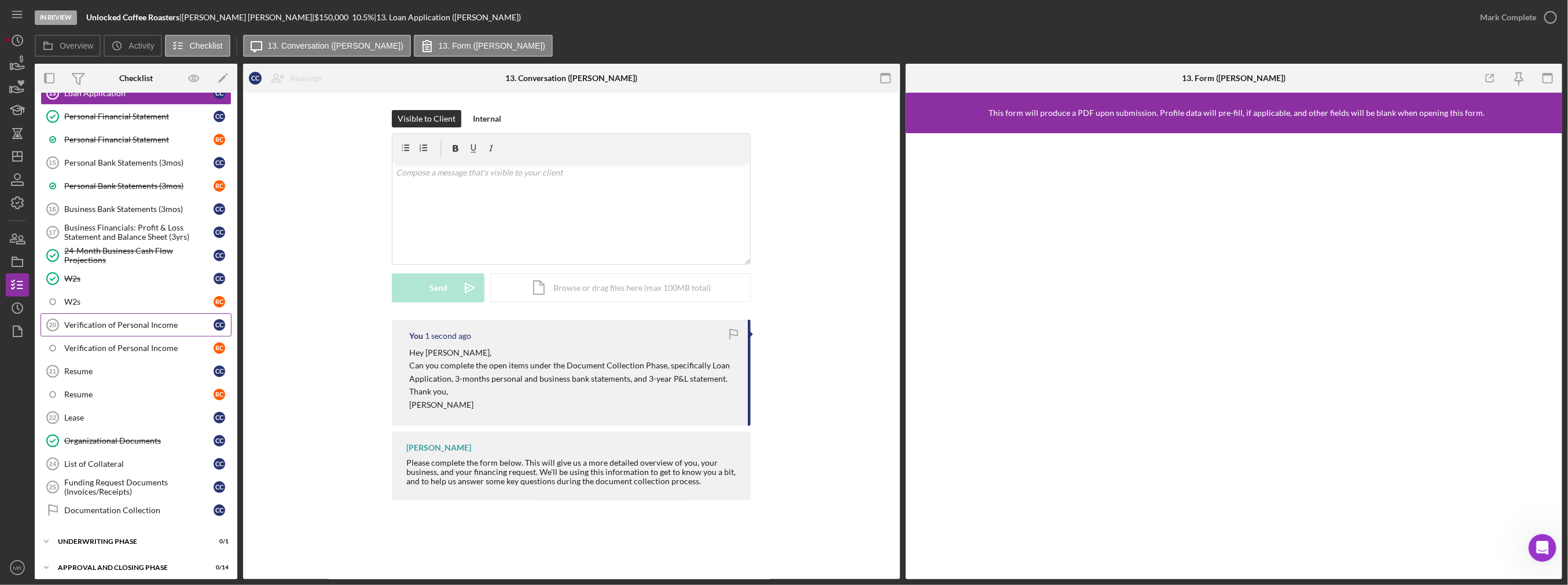
click at [152, 313] on link "Verification of Personal Income 20 Verification of Personal Income C C" at bounding box center [136, 324] width 191 height 23
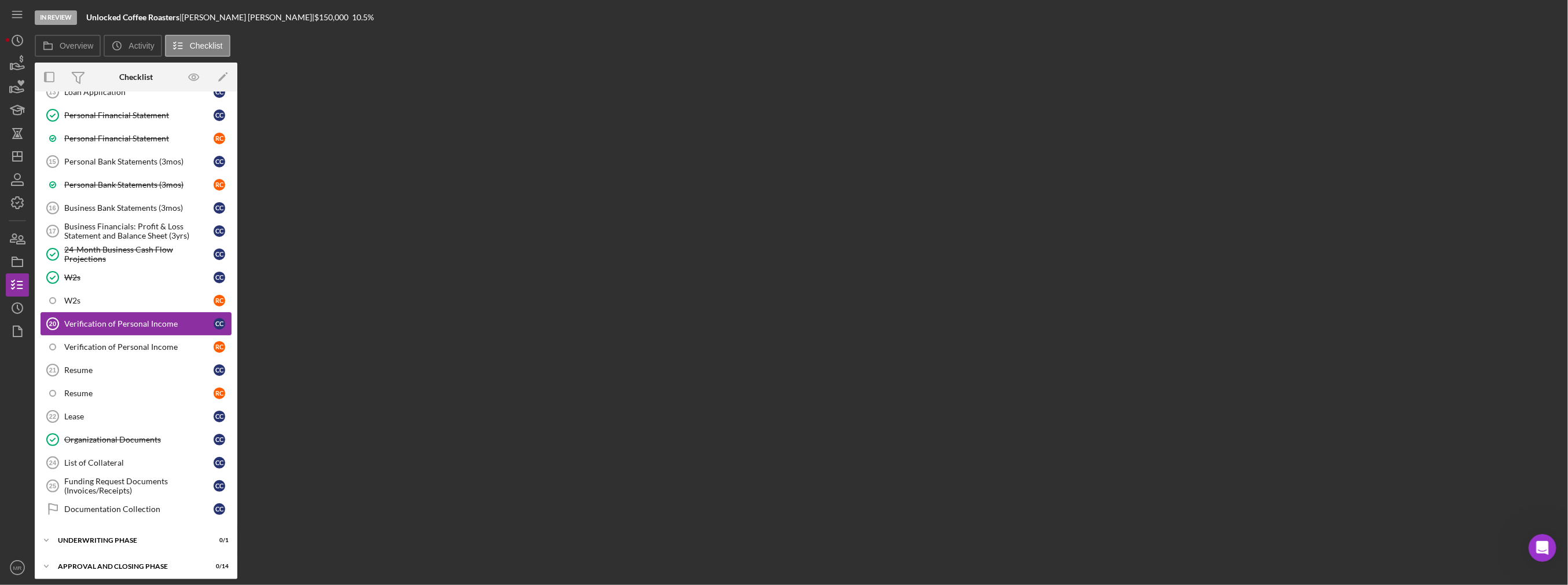
scroll to position [92, 0]
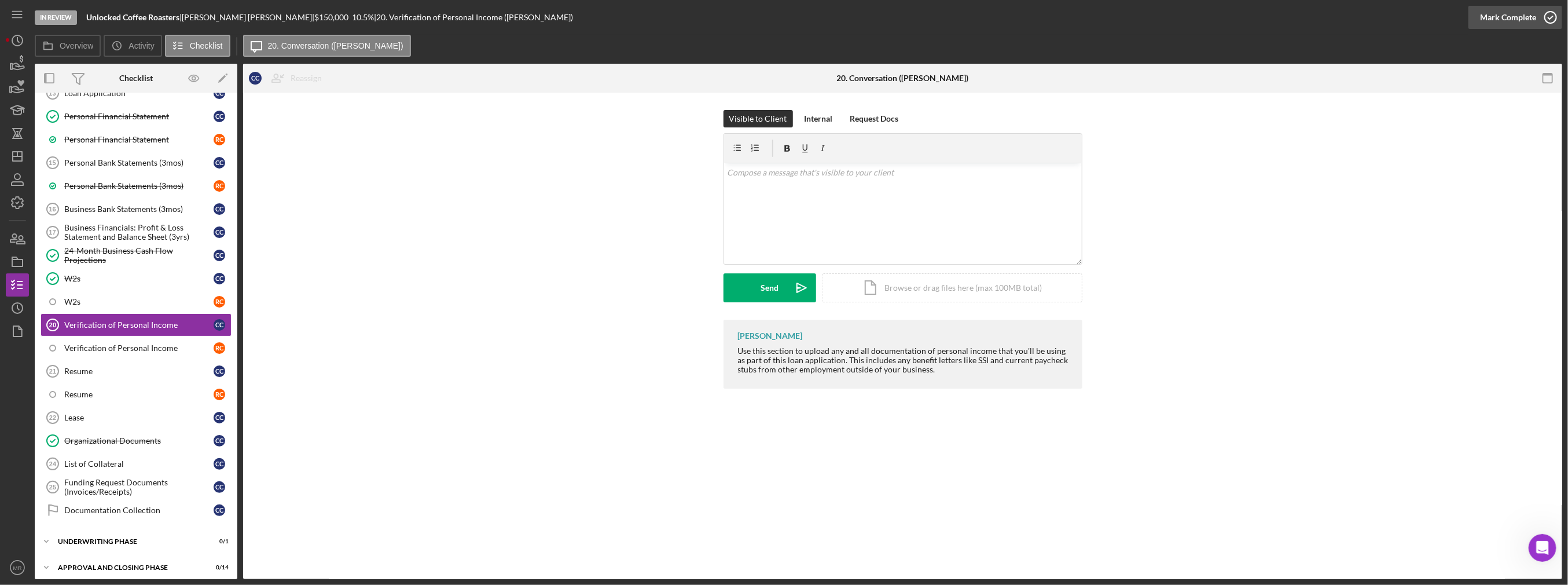
click at [1482, 9] on div "Mark Complete" at bounding box center [1508, 17] width 56 height 23
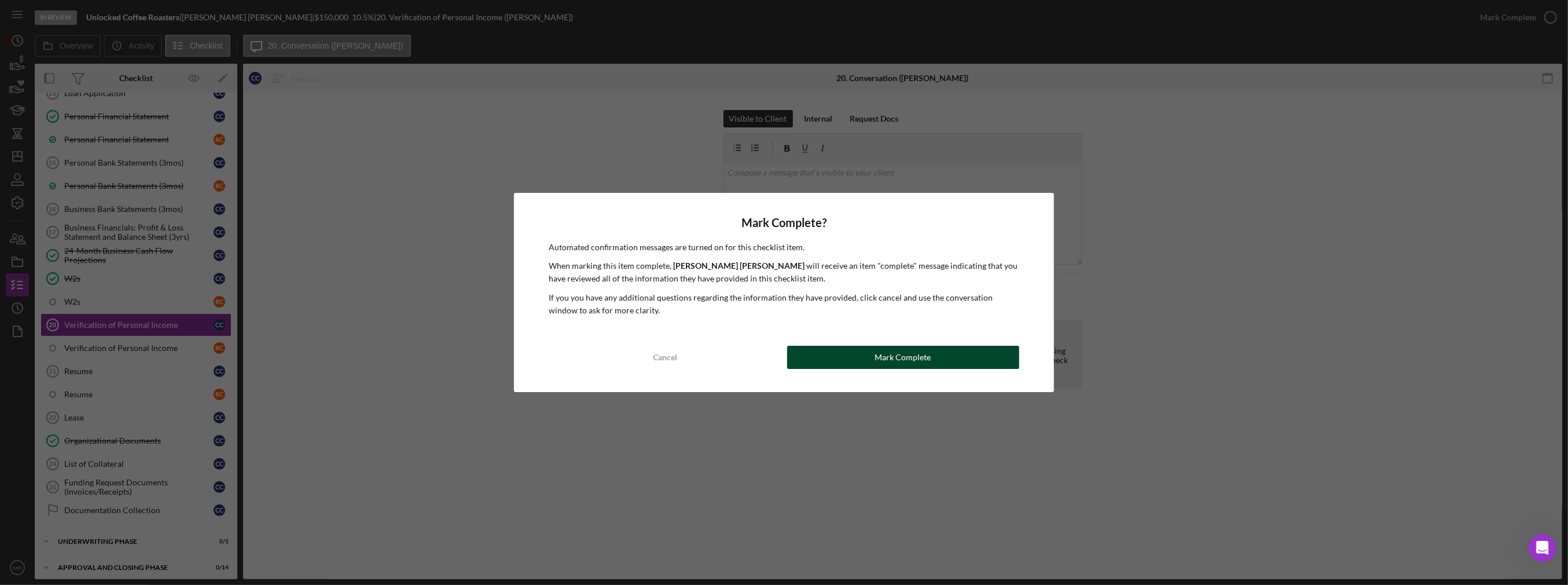
click at [819, 357] on button "Mark Complete" at bounding box center [903, 357] width 232 height 23
